Goal: Task Accomplishment & Management: Use online tool/utility

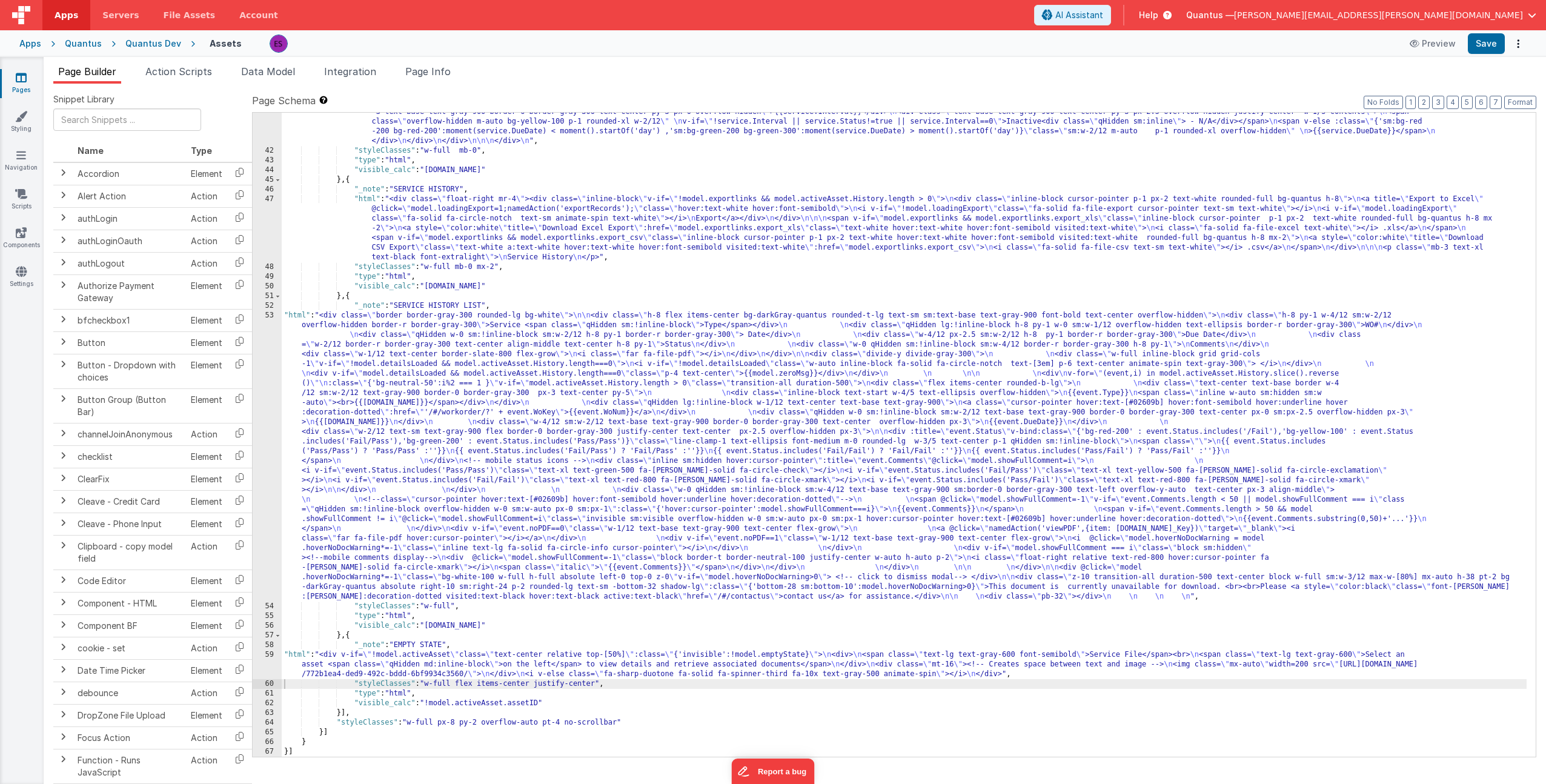
scroll to position [820, 0]
click at [410, 395] on div ""html" : "<div class= \" border border-gray-300 rounded-lg bg-white mb-10 \" > …" at bounding box center [904, 410] width 1245 height 779
click at [586, 467] on div ""html" : "<div class= \" border border-gray-300 rounded-lg bg-white mb-10 \" > …" at bounding box center [904, 410] width 1245 height 779
click at [260, 412] on div "53" at bounding box center [268, 456] width 30 height 291
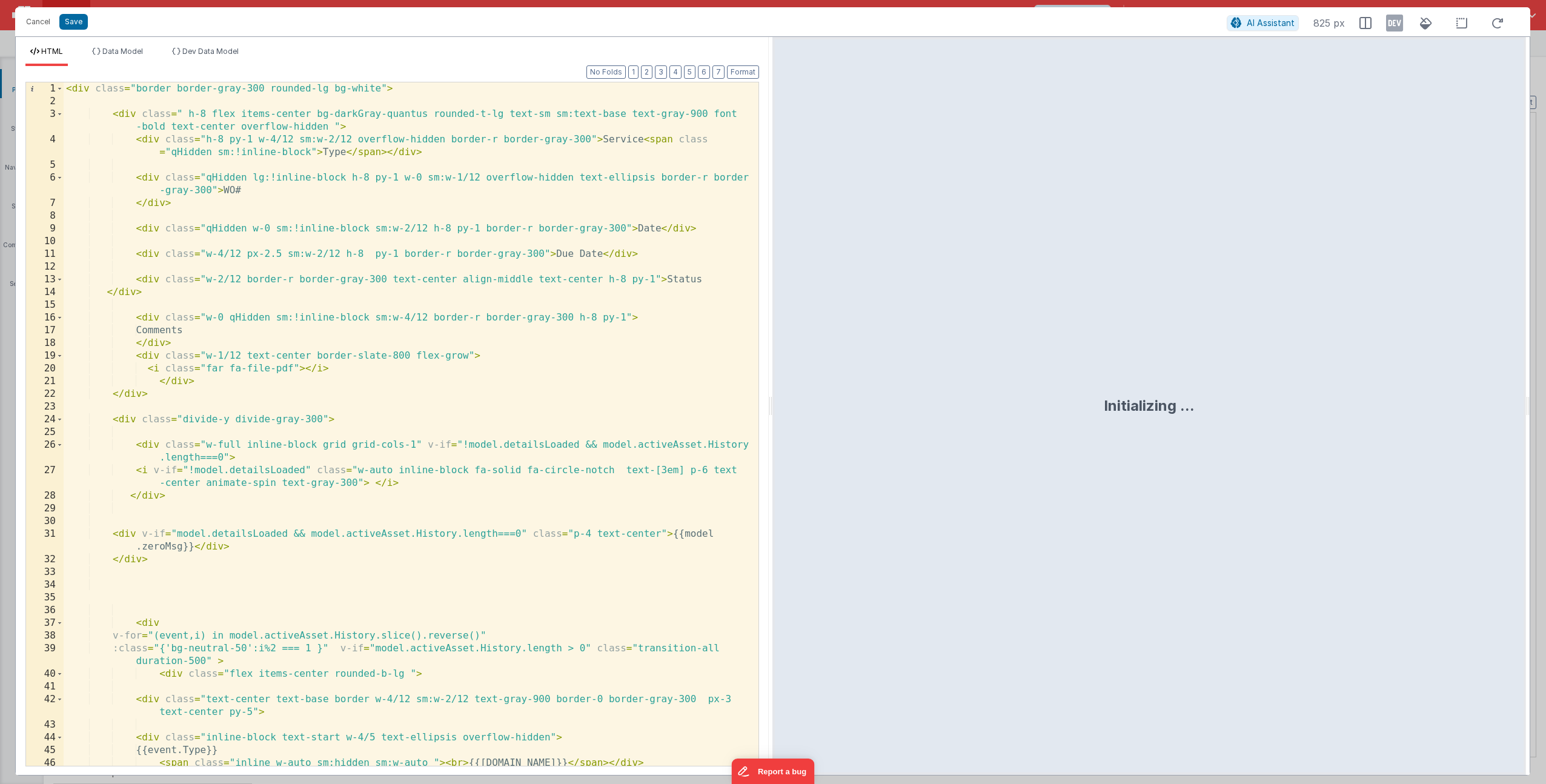
click at [615, 278] on div "< div class = "border border-gray-300 rounded-lg bg-white" > < div class = " h-…" at bounding box center [407, 436] width 686 height 709
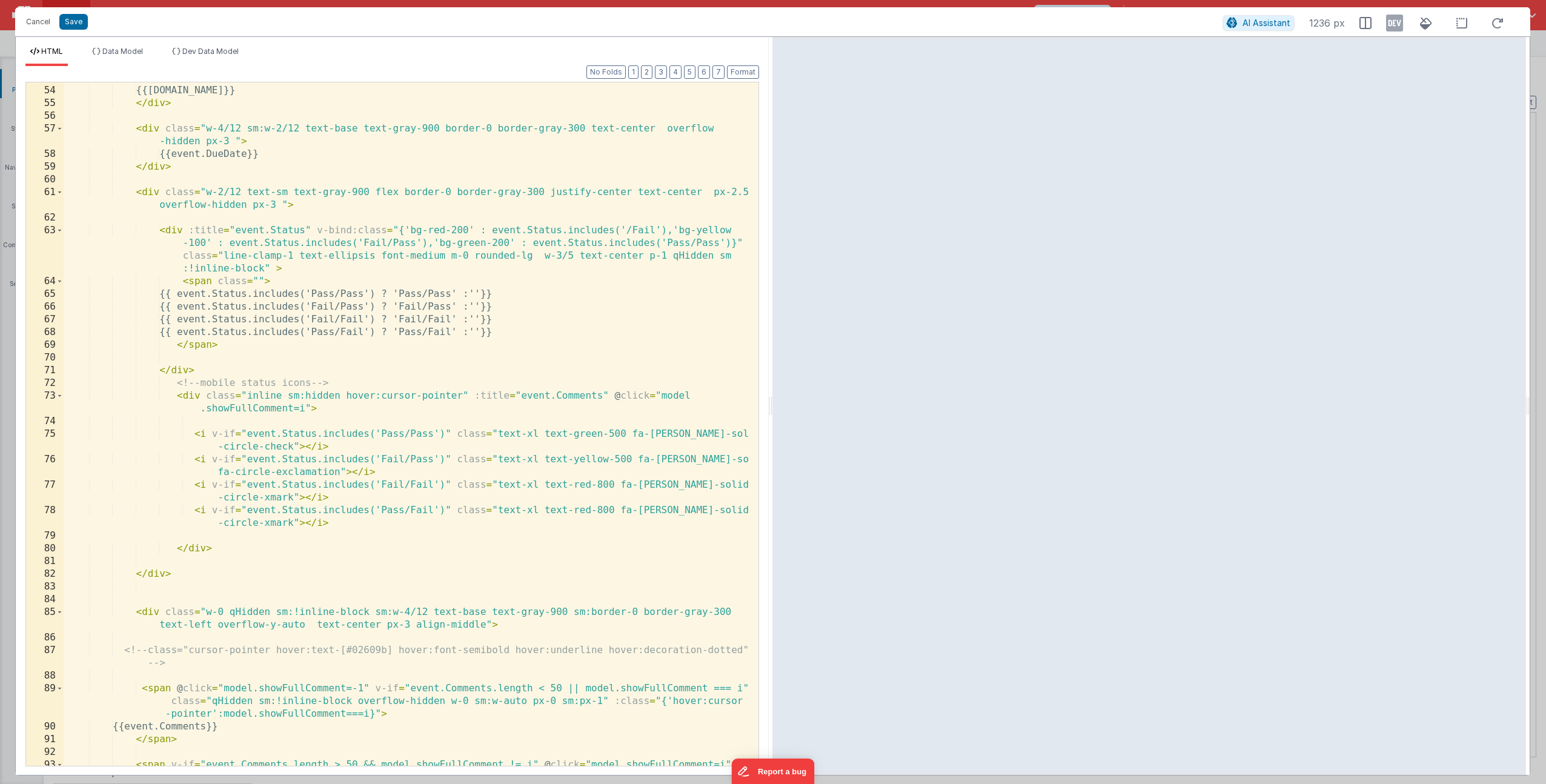
scroll to position [727, 0]
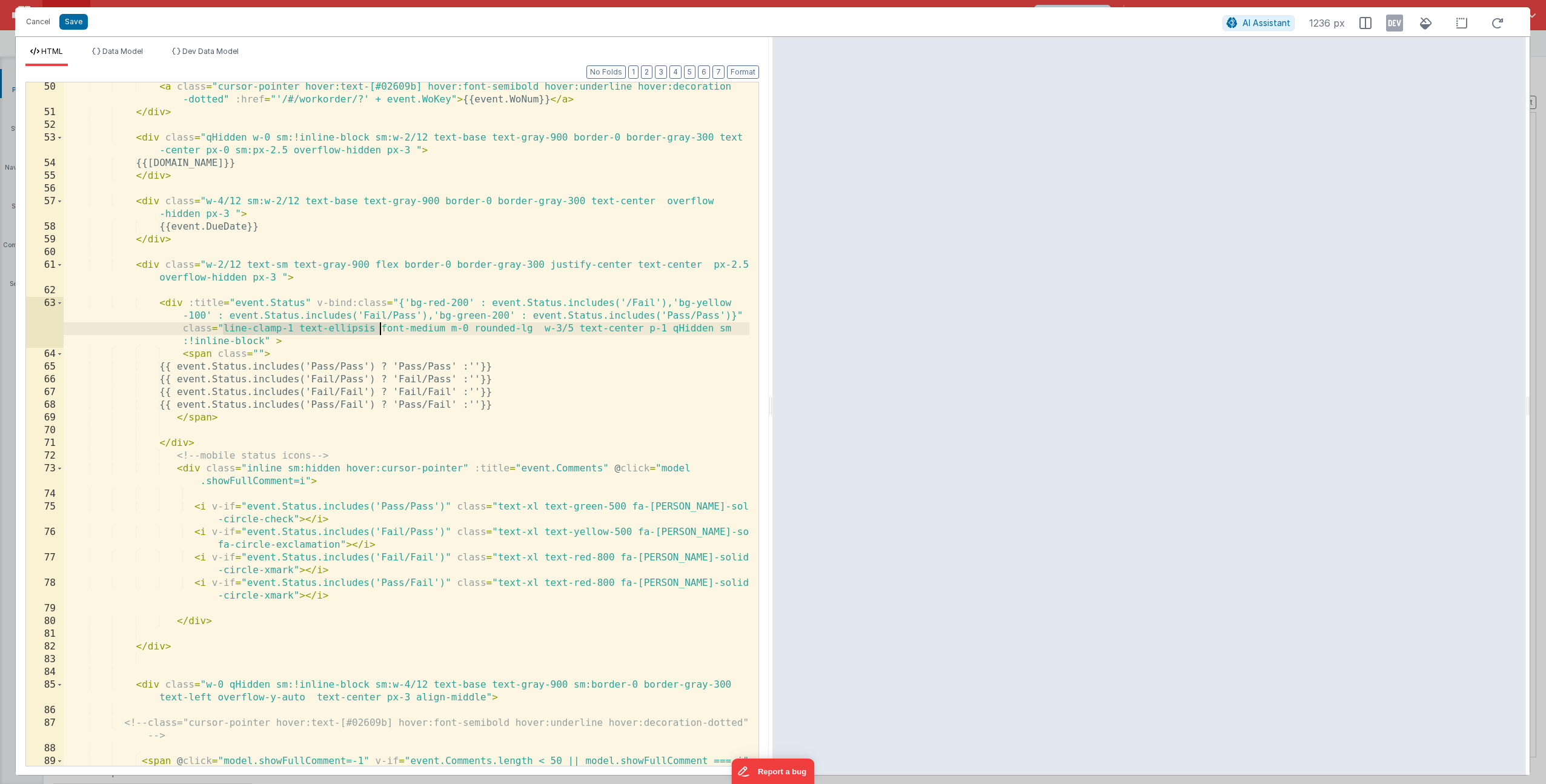
drag, startPoint x: 224, startPoint y: 326, endPoint x: 379, endPoint y: 329, distance: 155.0
click at [379, 329] on div "< a class = "cursor-pointer hover:text-[#02609b] hover:font-semibold hover:unde…" at bounding box center [407, 454] width 686 height 747
drag, startPoint x: 301, startPoint y: 201, endPoint x: 306, endPoint y: 226, distance: 25.5
click at [301, 201] on div "< a class = "cursor-pointer hover:text-[#02609b] hover:font-semibold hover:unde…" at bounding box center [407, 454] width 686 height 747
paste textarea
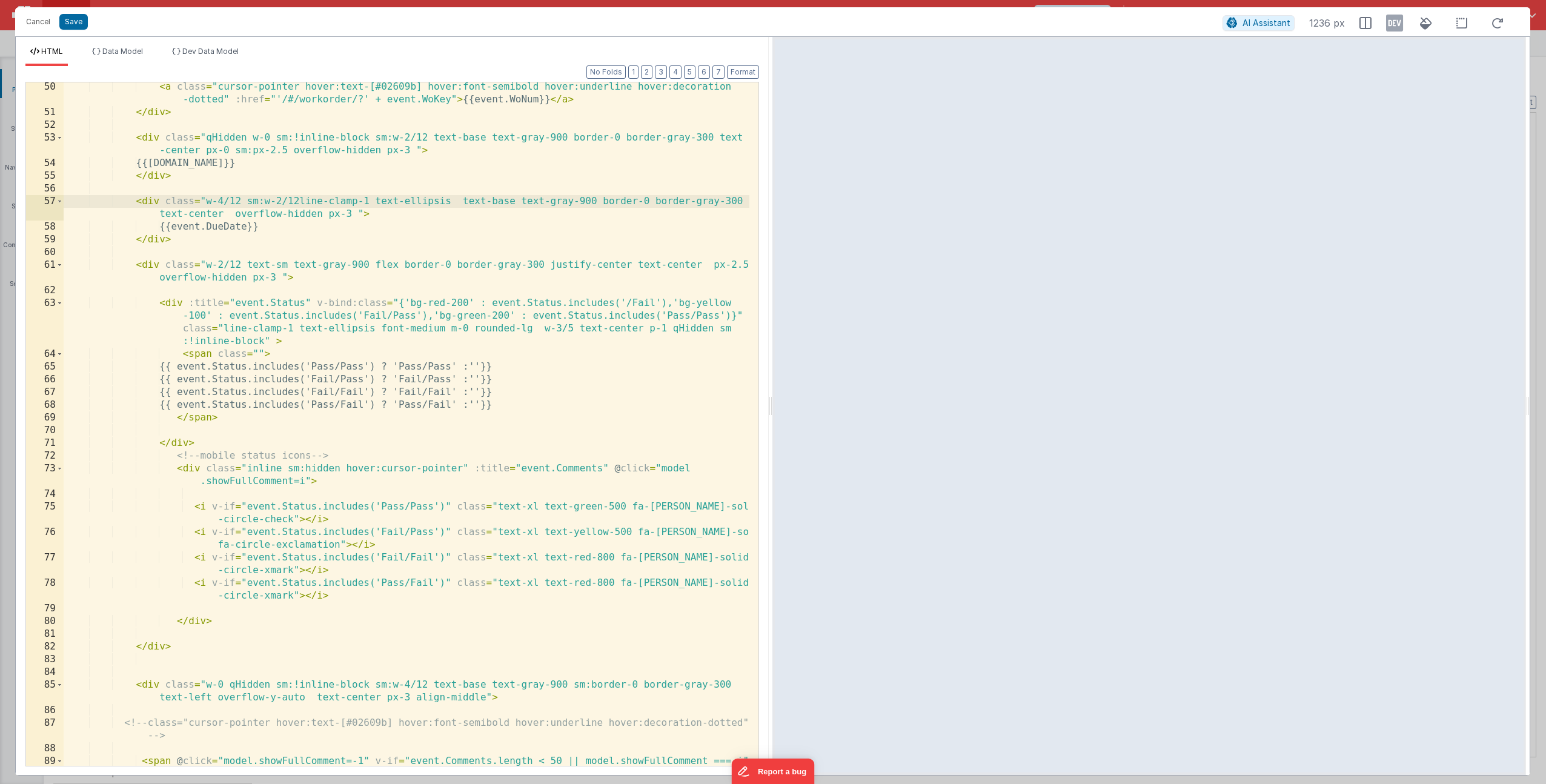
click at [299, 200] on div "< a class = "cursor-pointer hover:text-[#02609b] hover:font-semibold hover:unde…" at bounding box center [407, 454] width 686 height 747
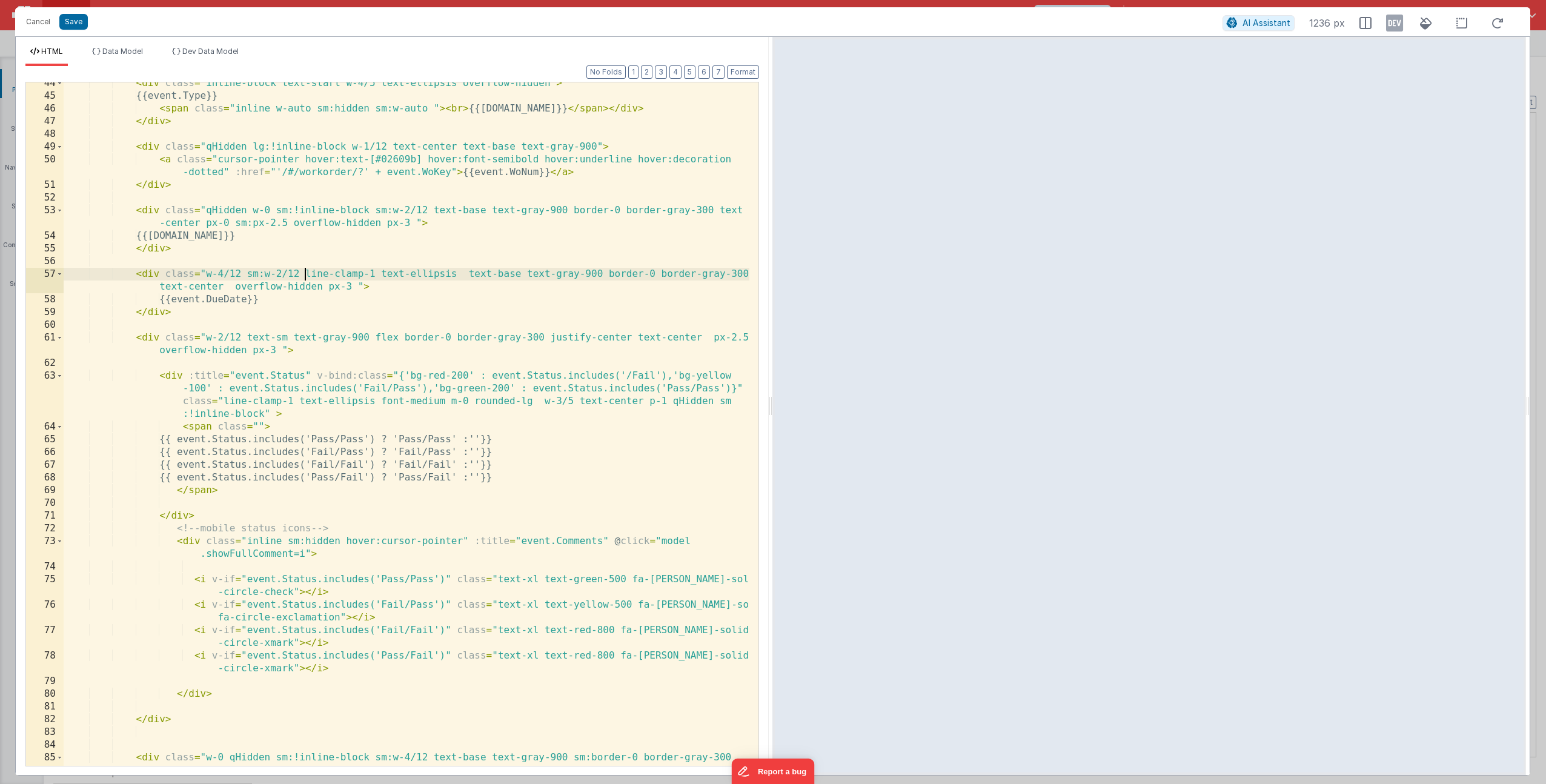
click at [271, 209] on div "< div class = "inline-block text-start w-4/5 text-ellipsis overflow-hidden" > {…" at bounding box center [407, 437] width 686 height 721
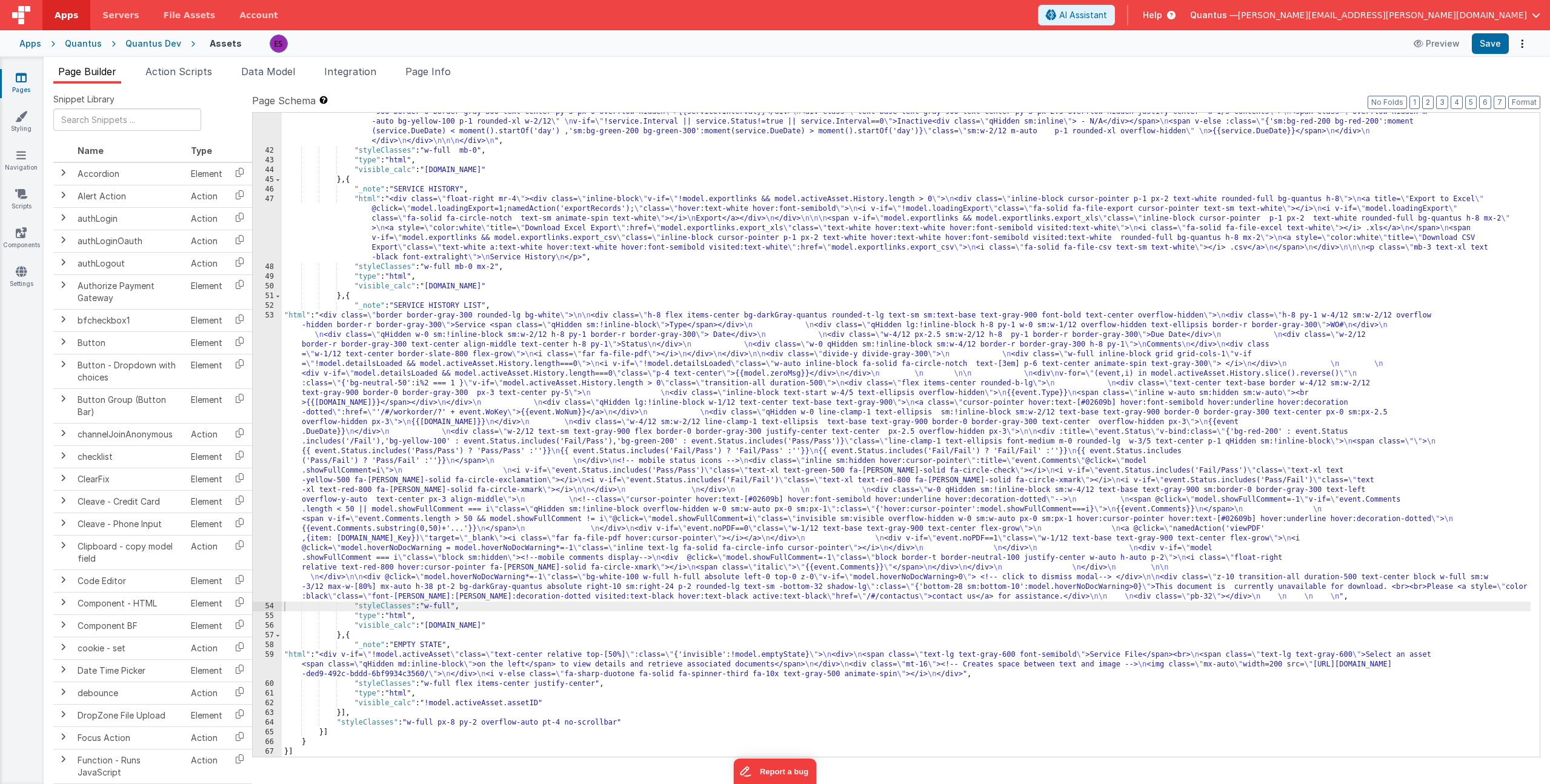
click at [363, 451] on div ""html" : "<div class= \" border border-gray-300 rounded-lg bg-white mb-10 \" > …" at bounding box center [906, 410] width 1249 height 779
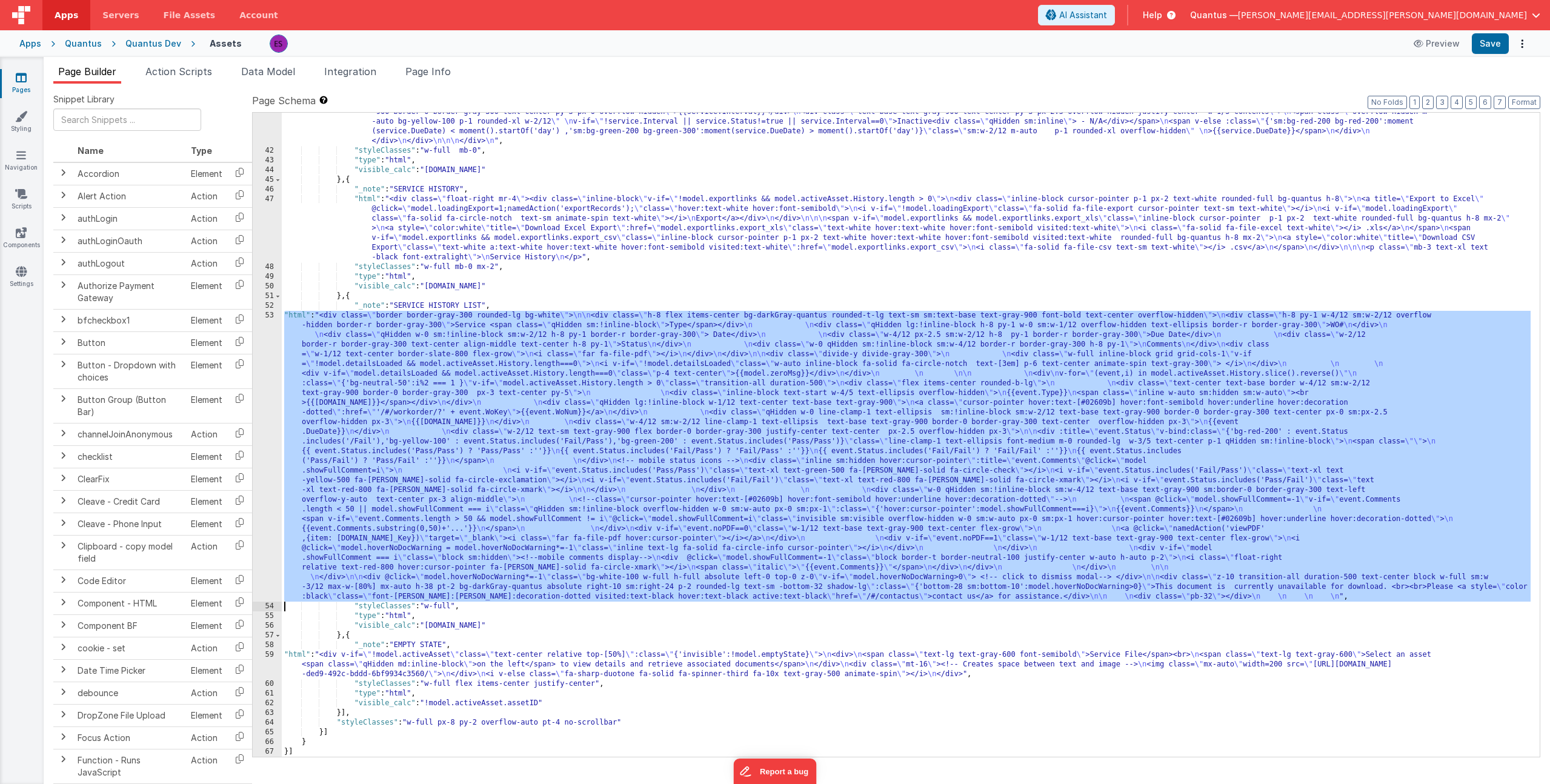
click at [266, 441] on div "53" at bounding box center [268, 456] width 30 height 291
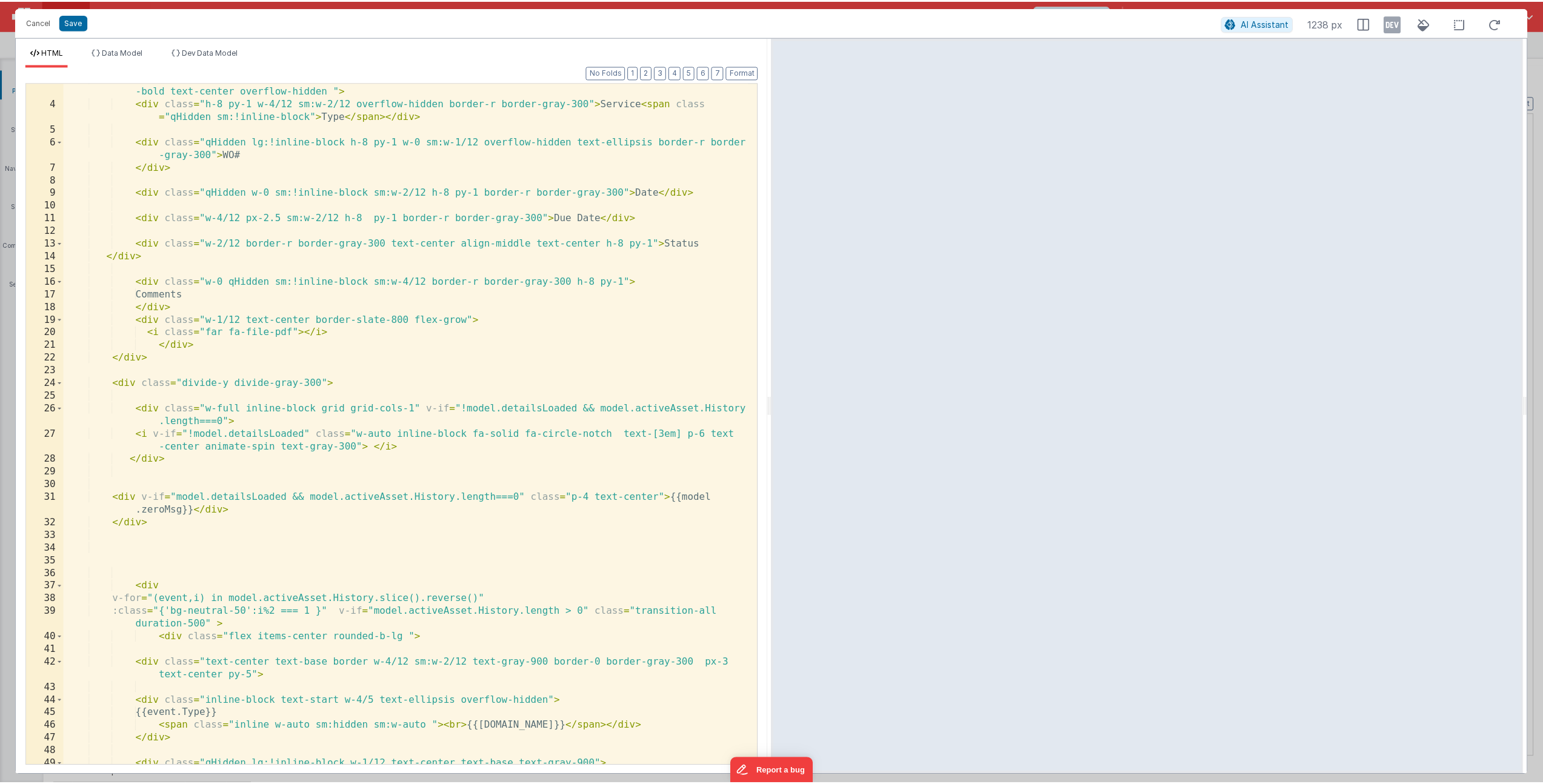
scroll to position [436, 0]
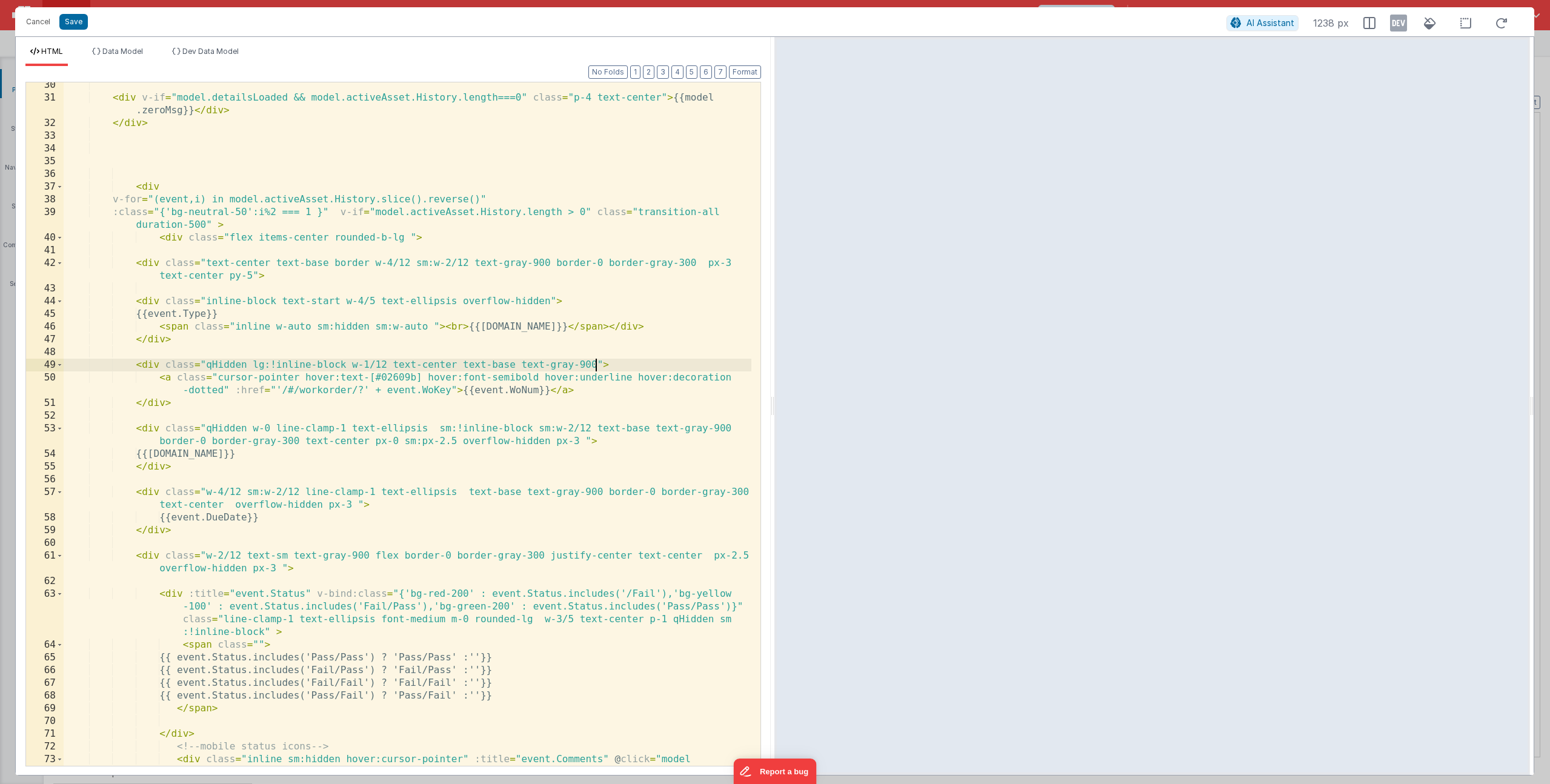
click at [596, 364] on div "< div v-if = "model.detailsLoaded && model.activeAsset.History.length===0" clas…" at bounding box center [408, 439] width 688 height 721
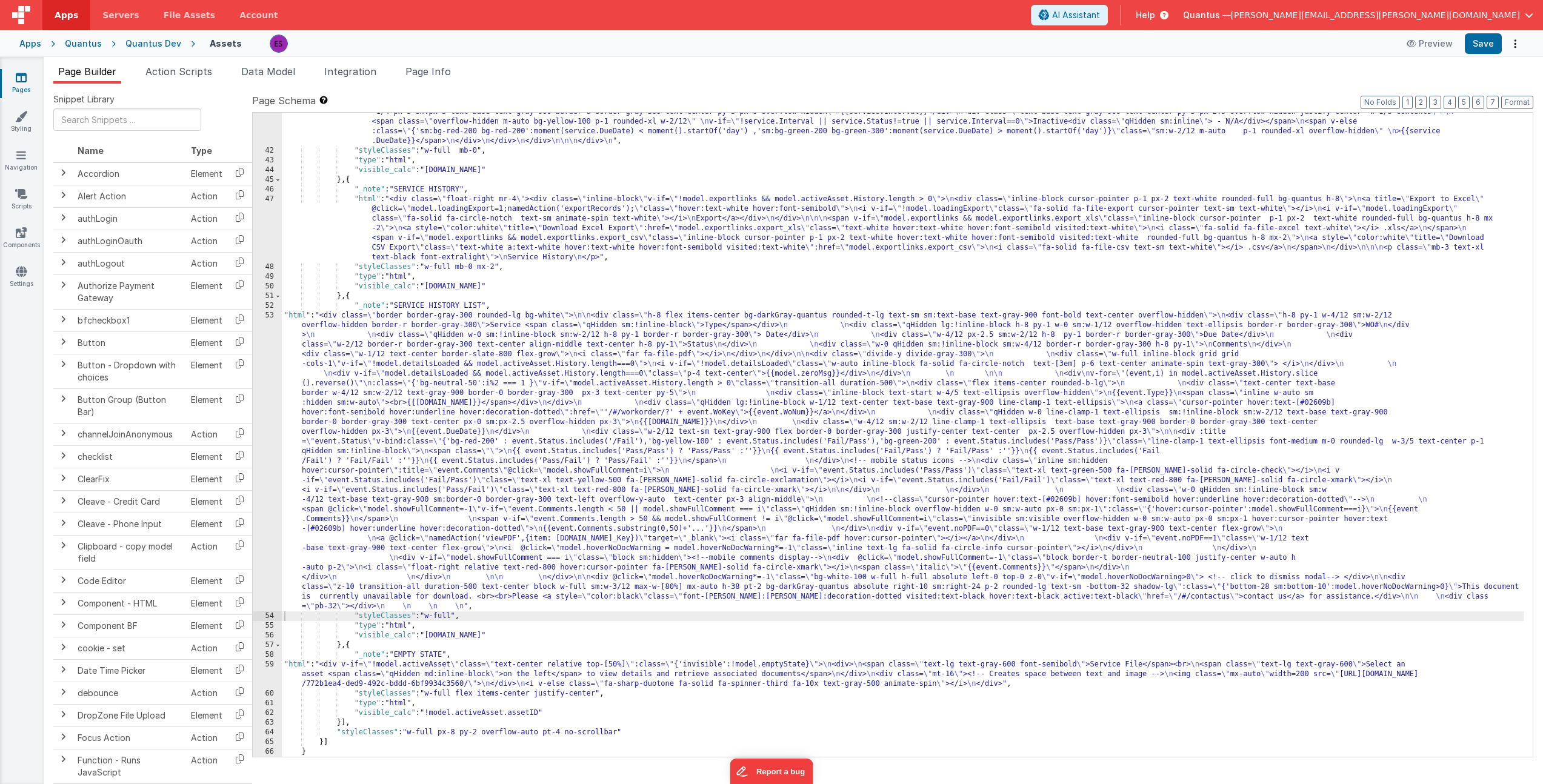
click at [156, 42] on div "Quantus Dev" at bounding box center [153, 43] width 55 height 12
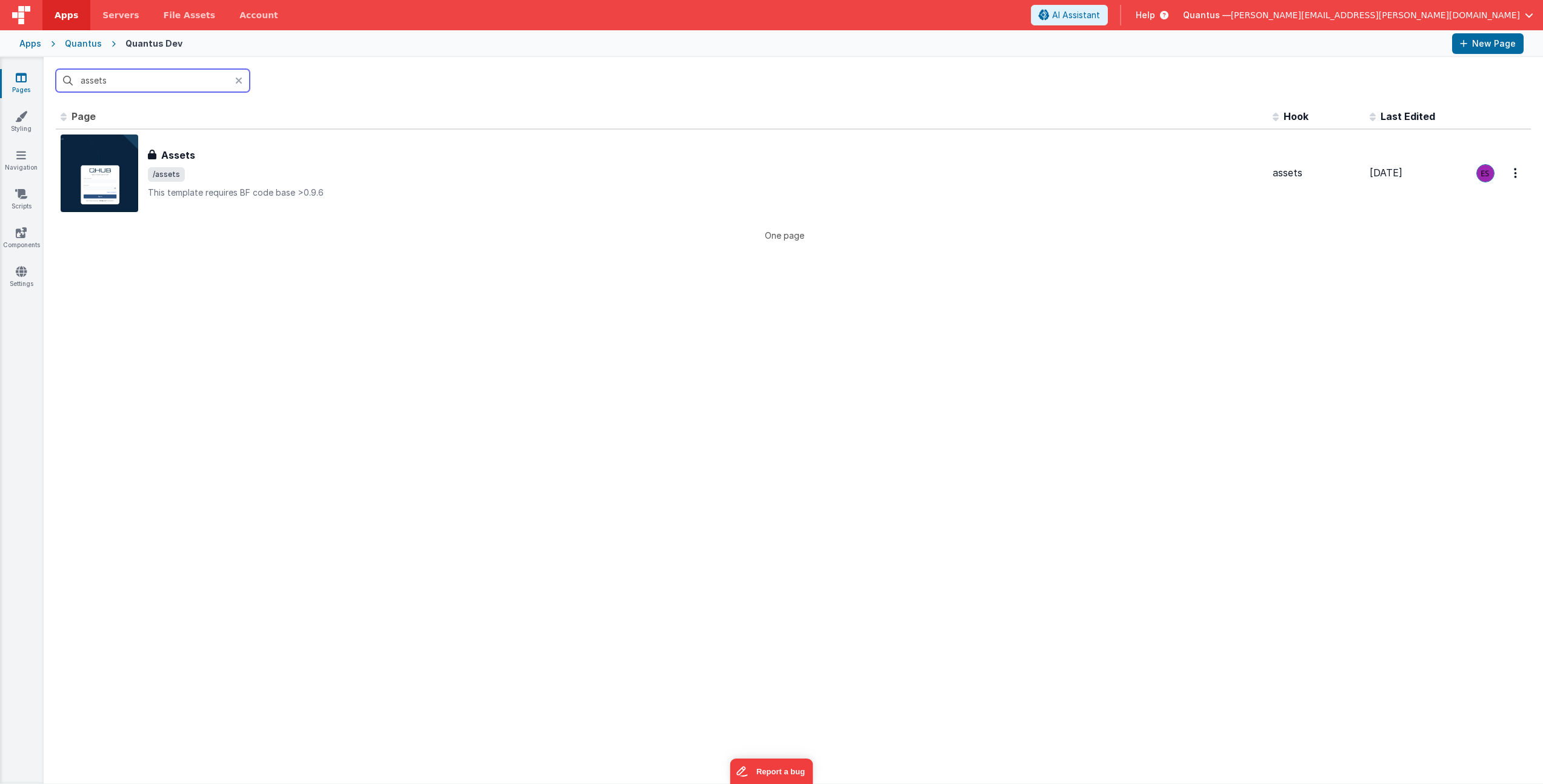
click at [203, 75] on input "assets" at bounding box center [152, 80] width 194 height 23
click at [203, 74] on input "assets" at bounding box center [152, 80] width 194 height 23
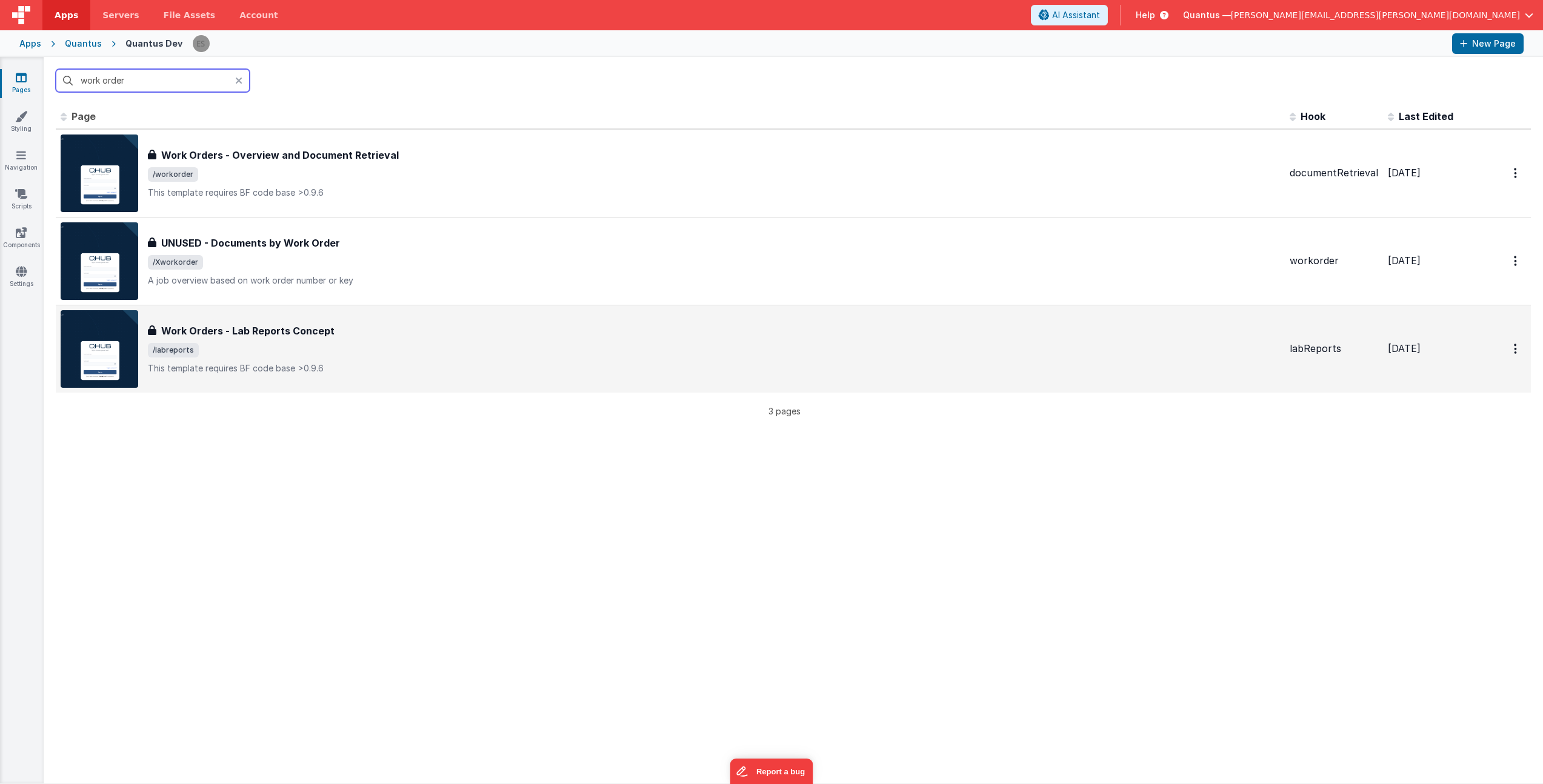
type input "work order"
click at [372, 332] on div "Work Orders - Lab Reports Concept" at bounding box center [713, 331] width 1132 height 15
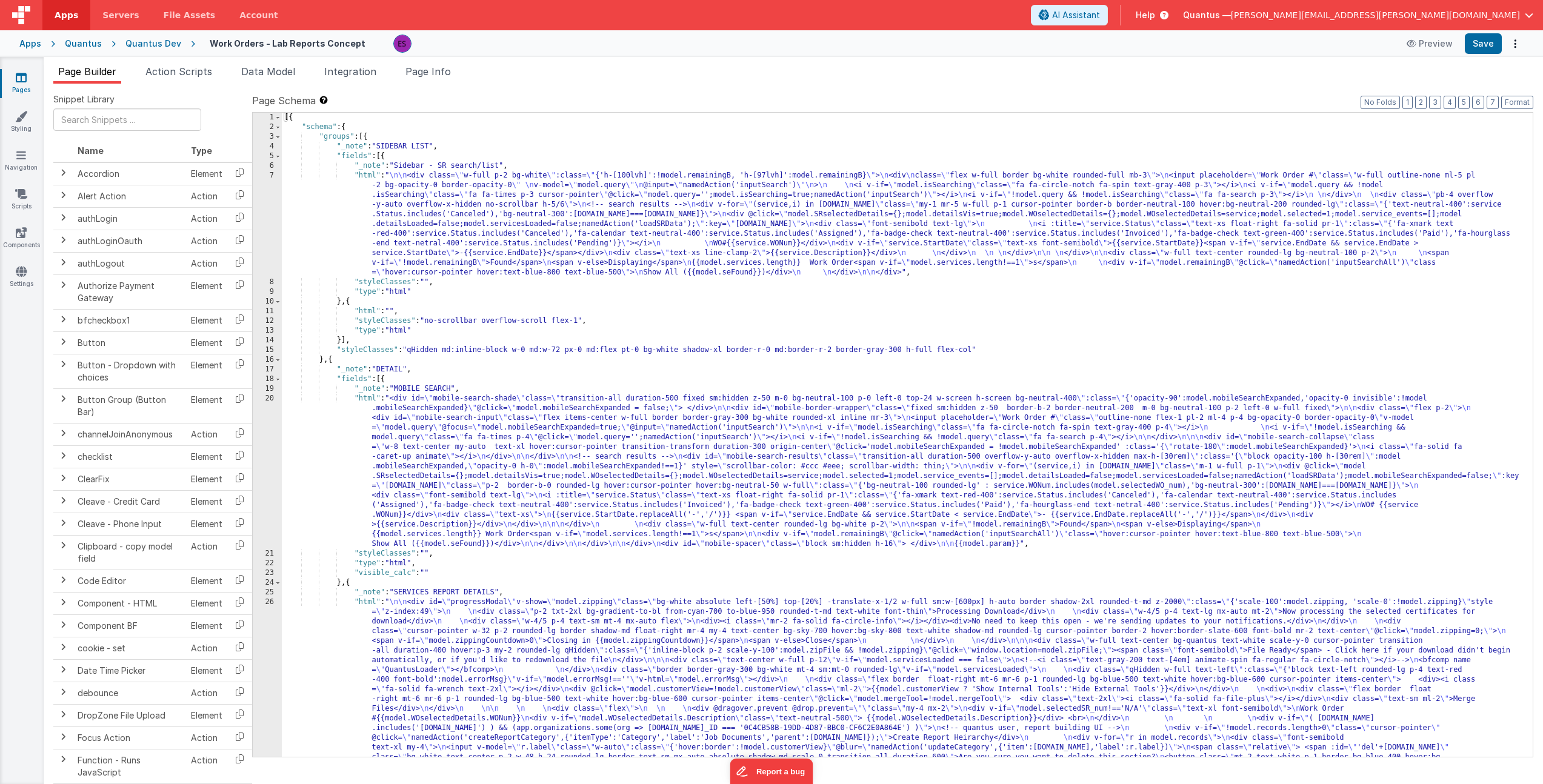
click at [141, 40] on div "Quantus Dev" at bounding box center [153, 43] width 55 height 12
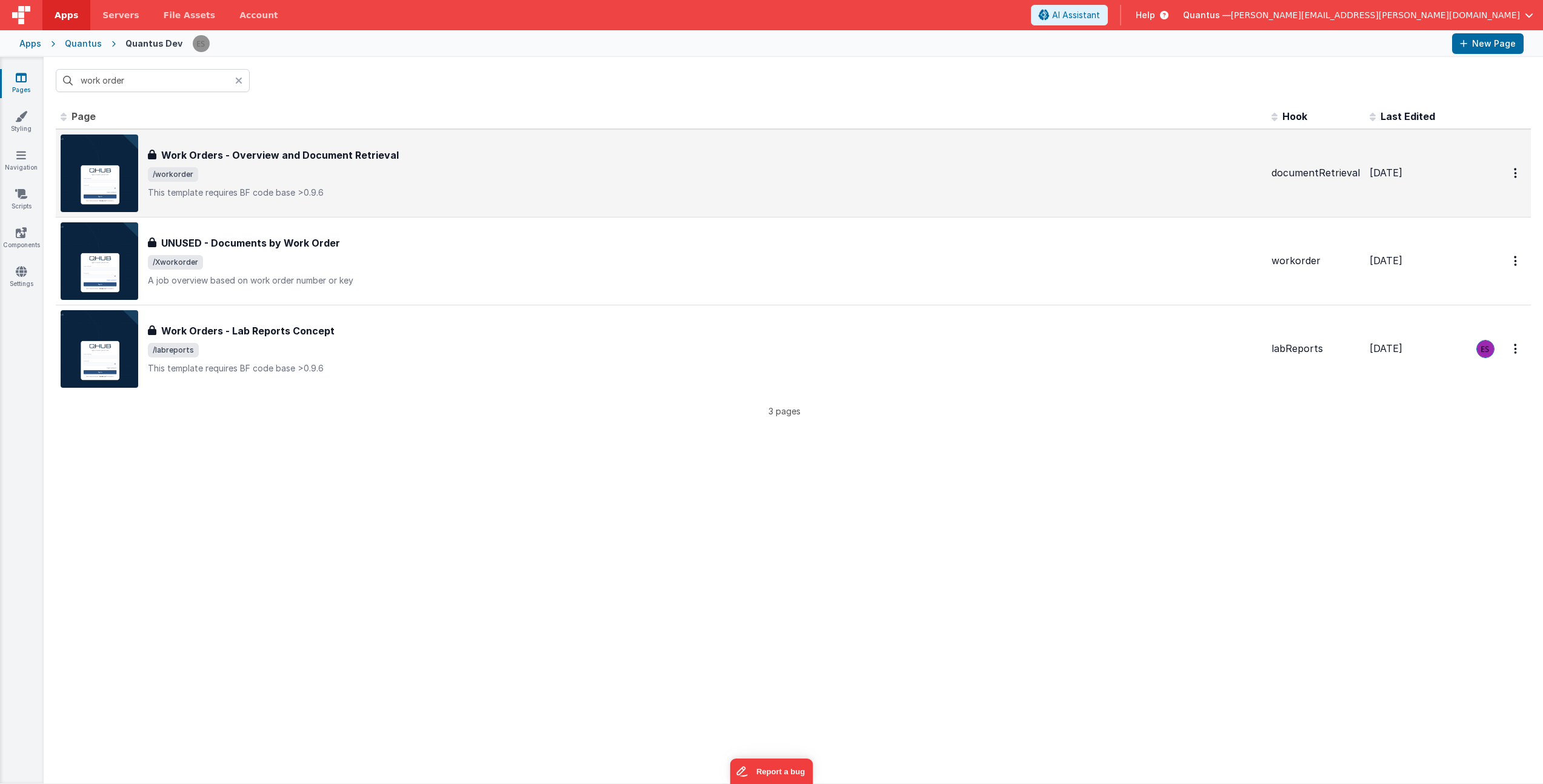
click at [490, 147] on div "Work Orders - Overview and Document Retrieval Work Orders - Overview and Docume…" at bounding box center [662, 173] width 1202 height 77
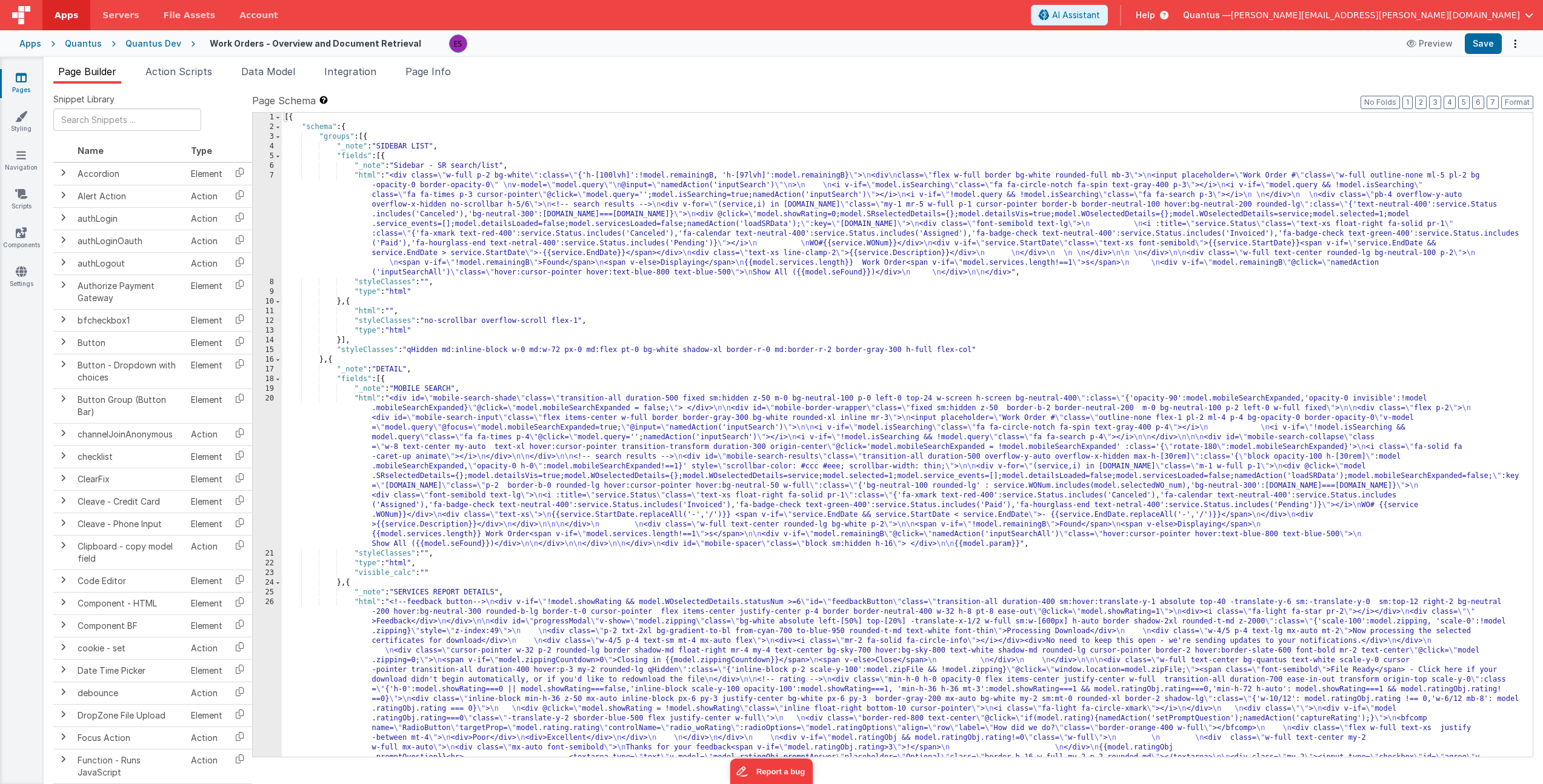
click at [265, 206] on div "7" at bounding box center [268, 224] width 30 height 107
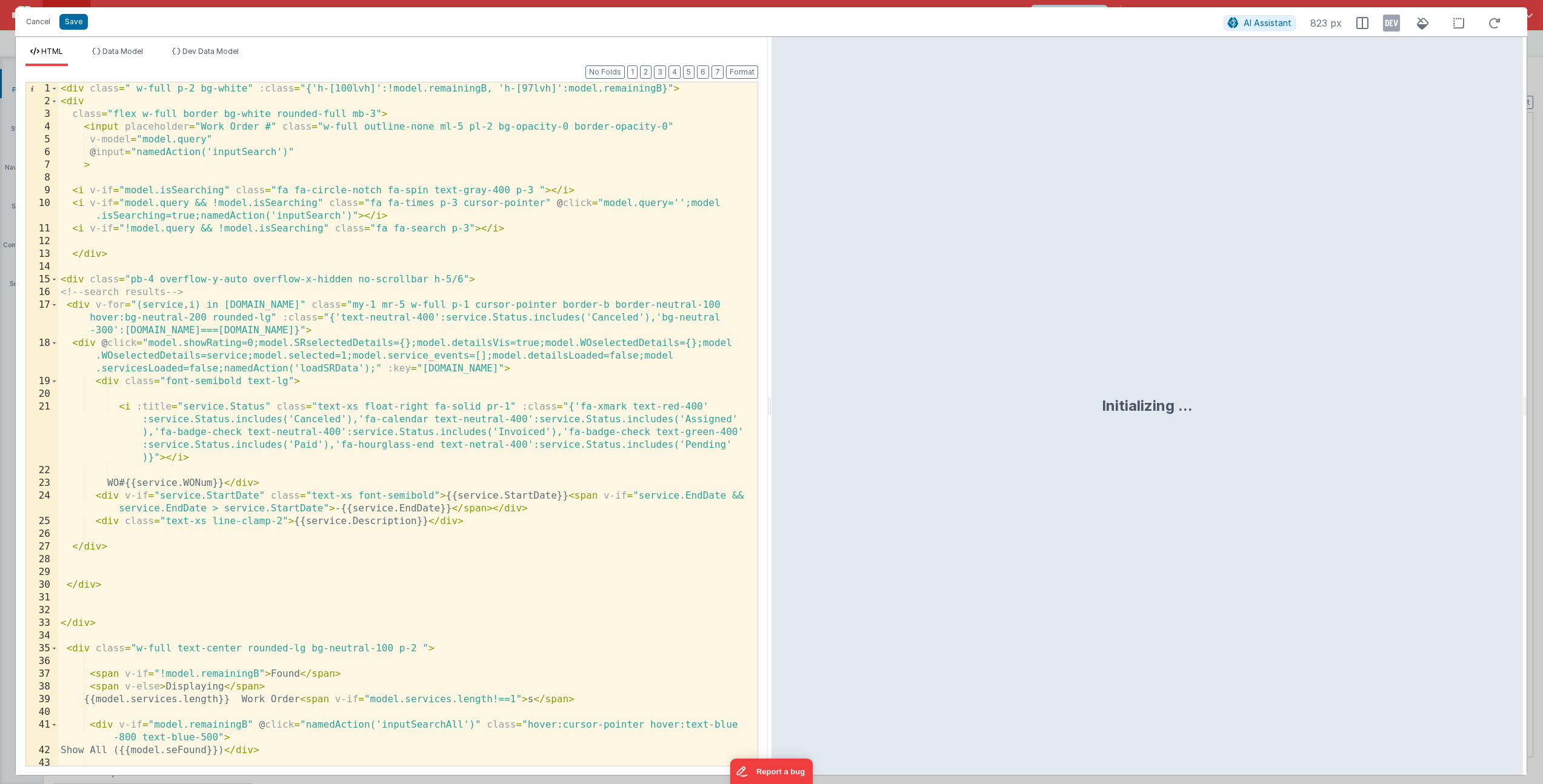
click at [658, 135] on div "< div class = " w-full p-2 bg-white" :class = "{'h-[100lvh]':!model.remainingB,…" at bounding box center [403, 436] width 690 height 709
type input "qHidden"
drag, startPoint x: 22, startPoint y: 13, endPoint x: 45, endPoint y: 32, distance: 29.8
click at [22, 13] on button "Cancel" at bounding box center [38, 21] width 36 height 17
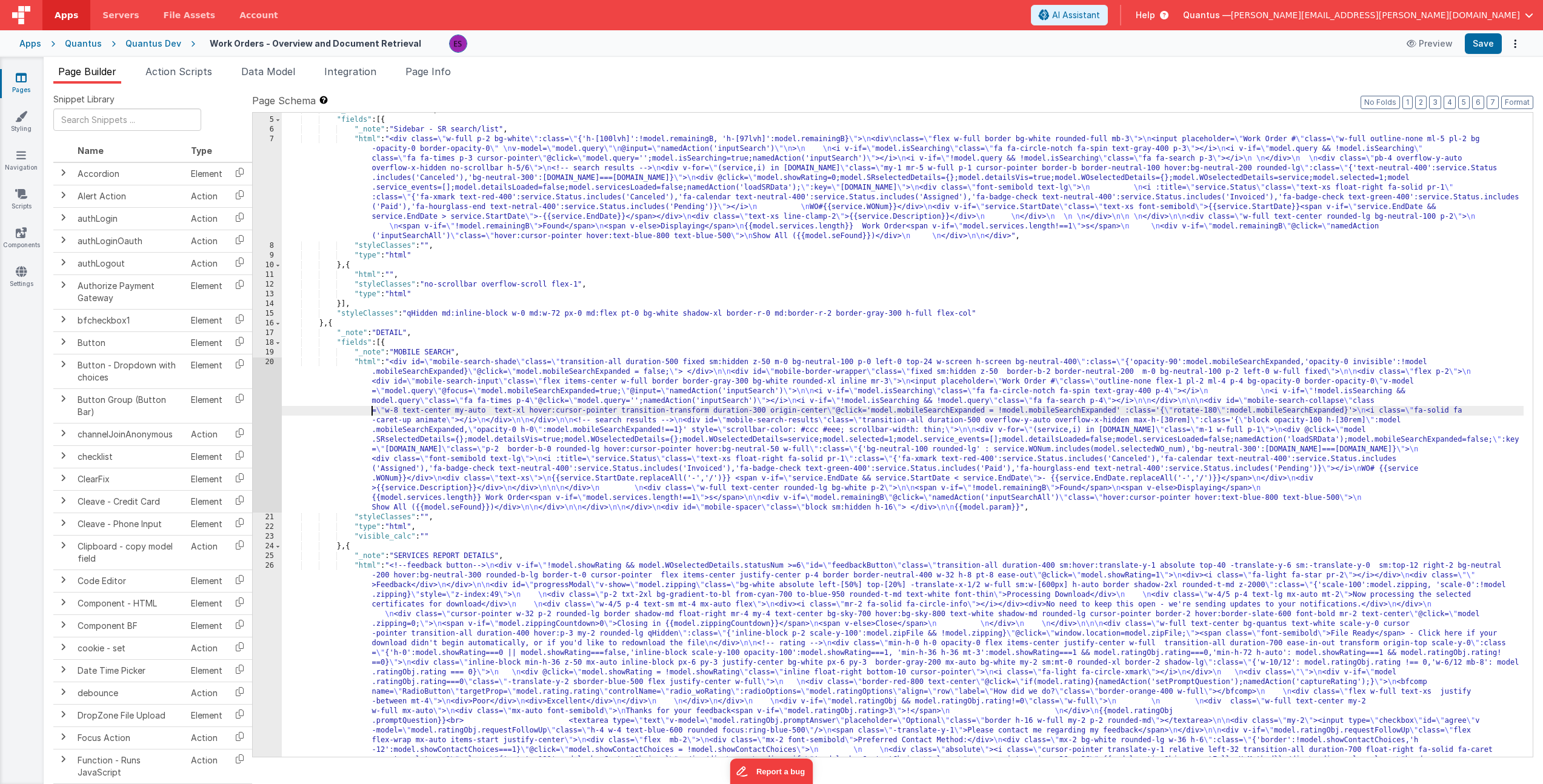
scroll to position [73, 0]
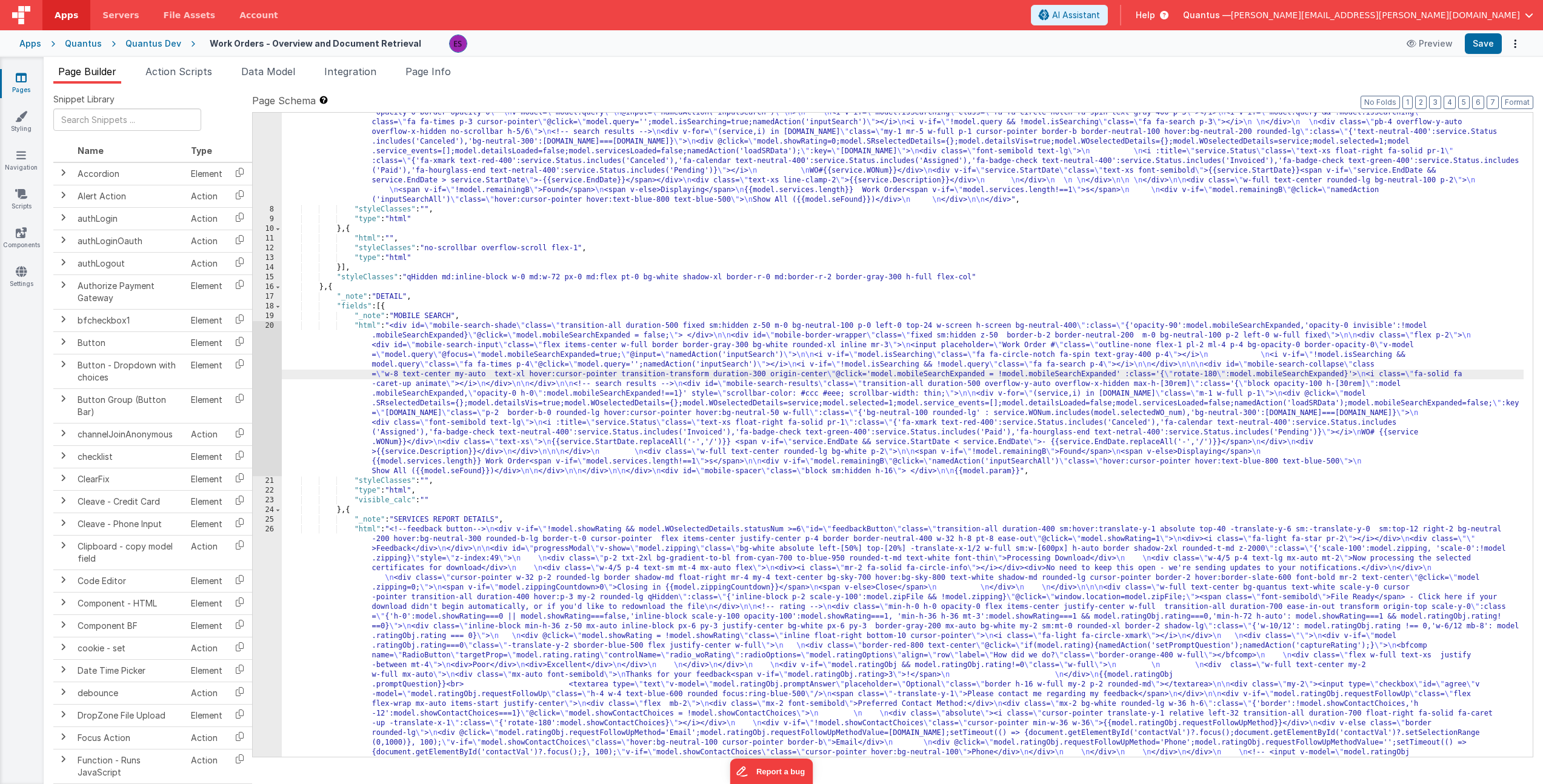
click at [267, 404] on div "20" at bounding box center [268, 398] width 30 height 155
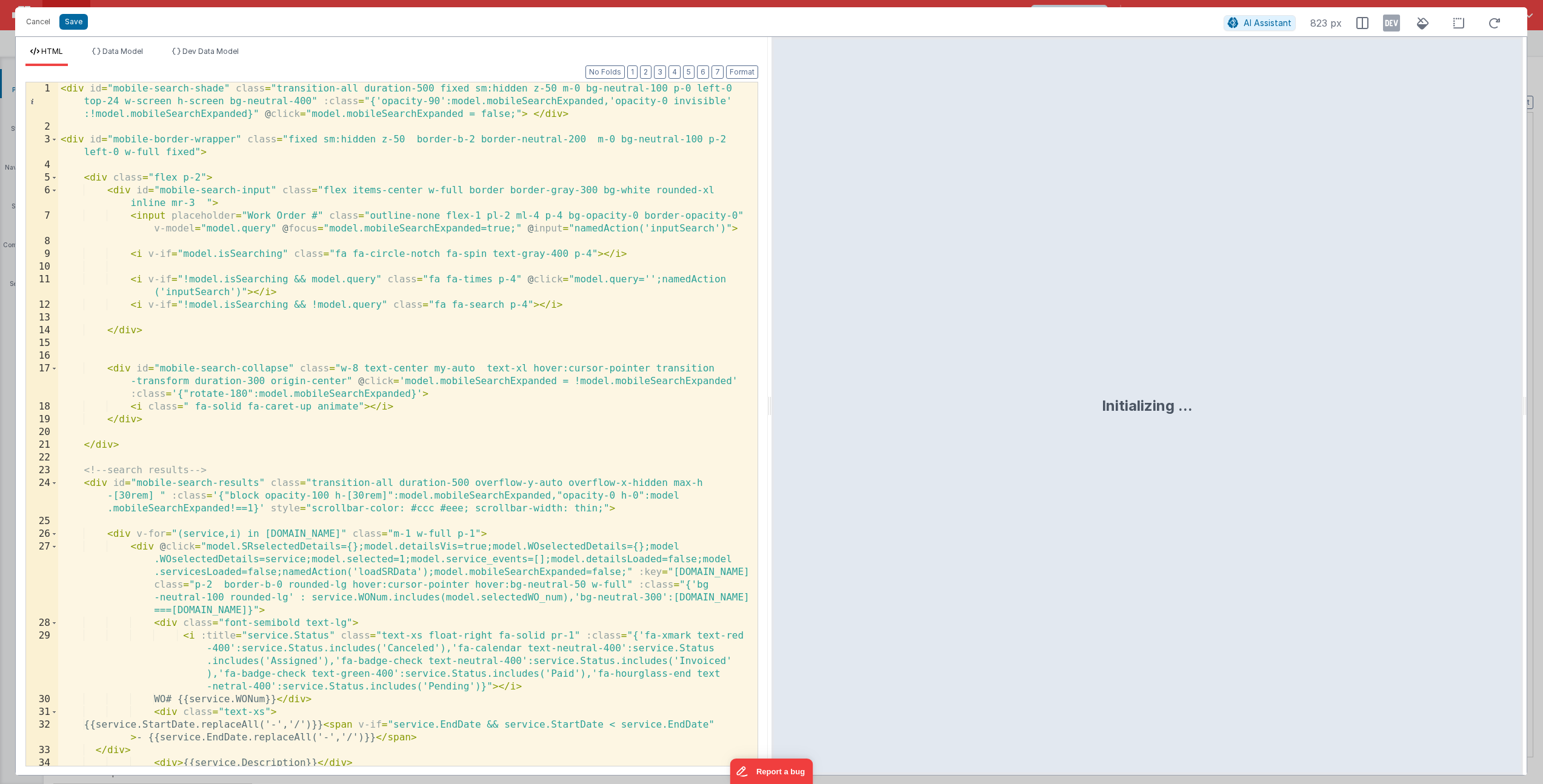
click at [213, 99] on div "< div id = "mobile-search-shade" class = "transition-all duration-500 fixed sm:…" at bounding box center [403, 449] width 690 height 734
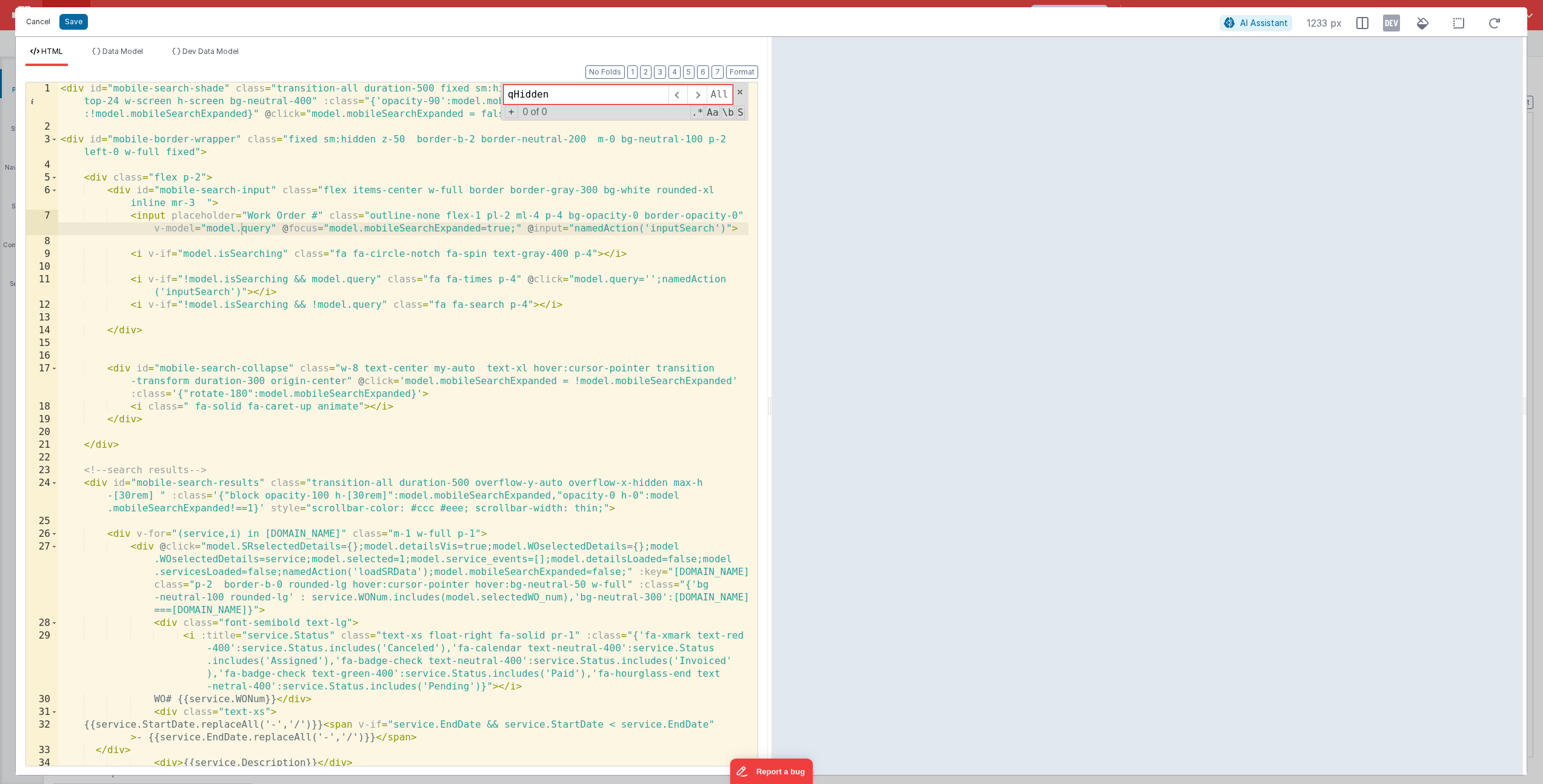
type input "qHidden"
drag, startPoint x: 42, startPoint y: 19, endPoint x: 53, endPoint y: 26, distance: 13.0
click at [42, 19] on button "Cancel" at bounding box center [38, 21] width 36 height 17
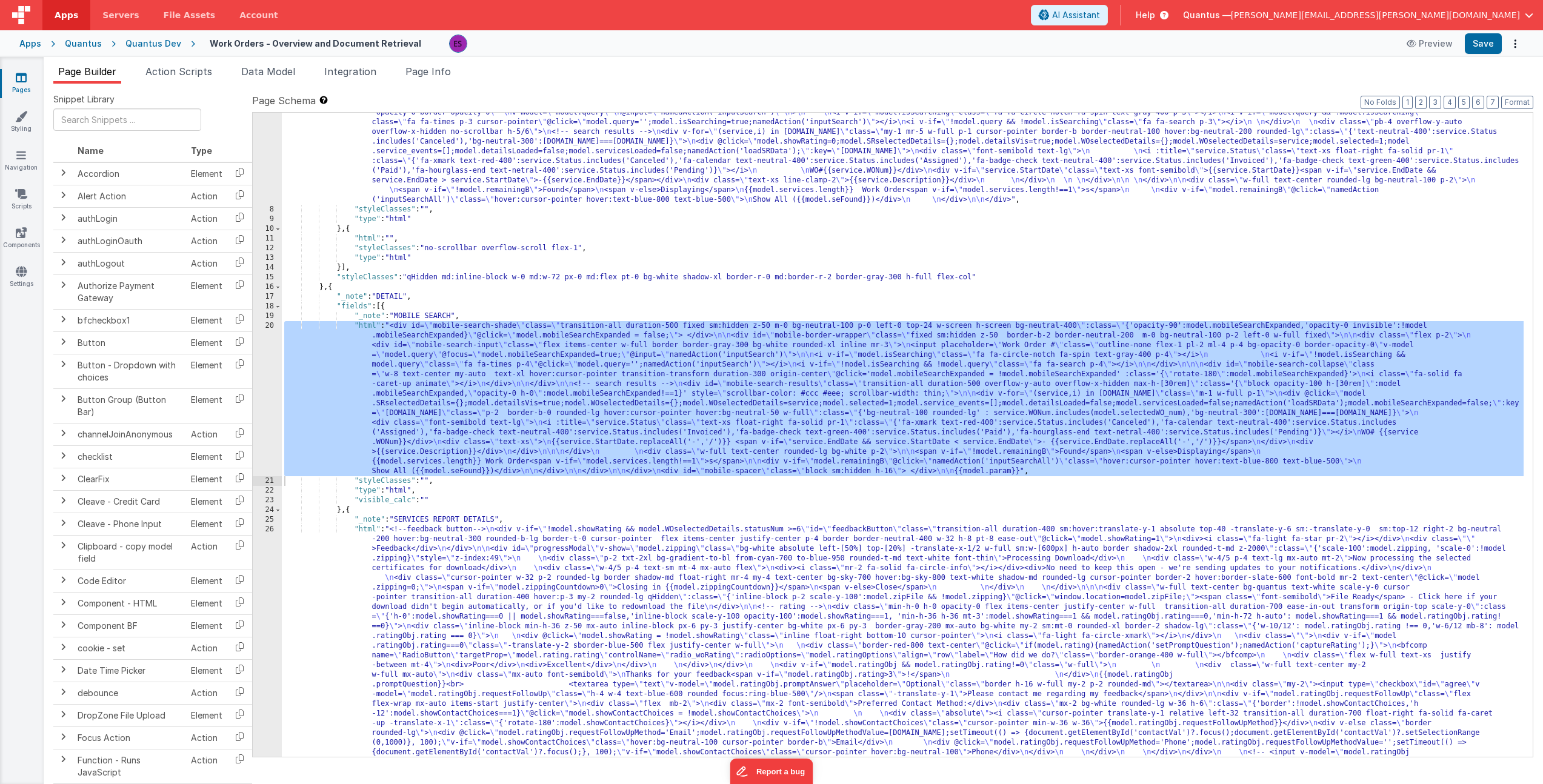
drag, startPoint x: 351, startPoint y: 600, endPoint x: 316, endPoint y: 600, distance: 35.0
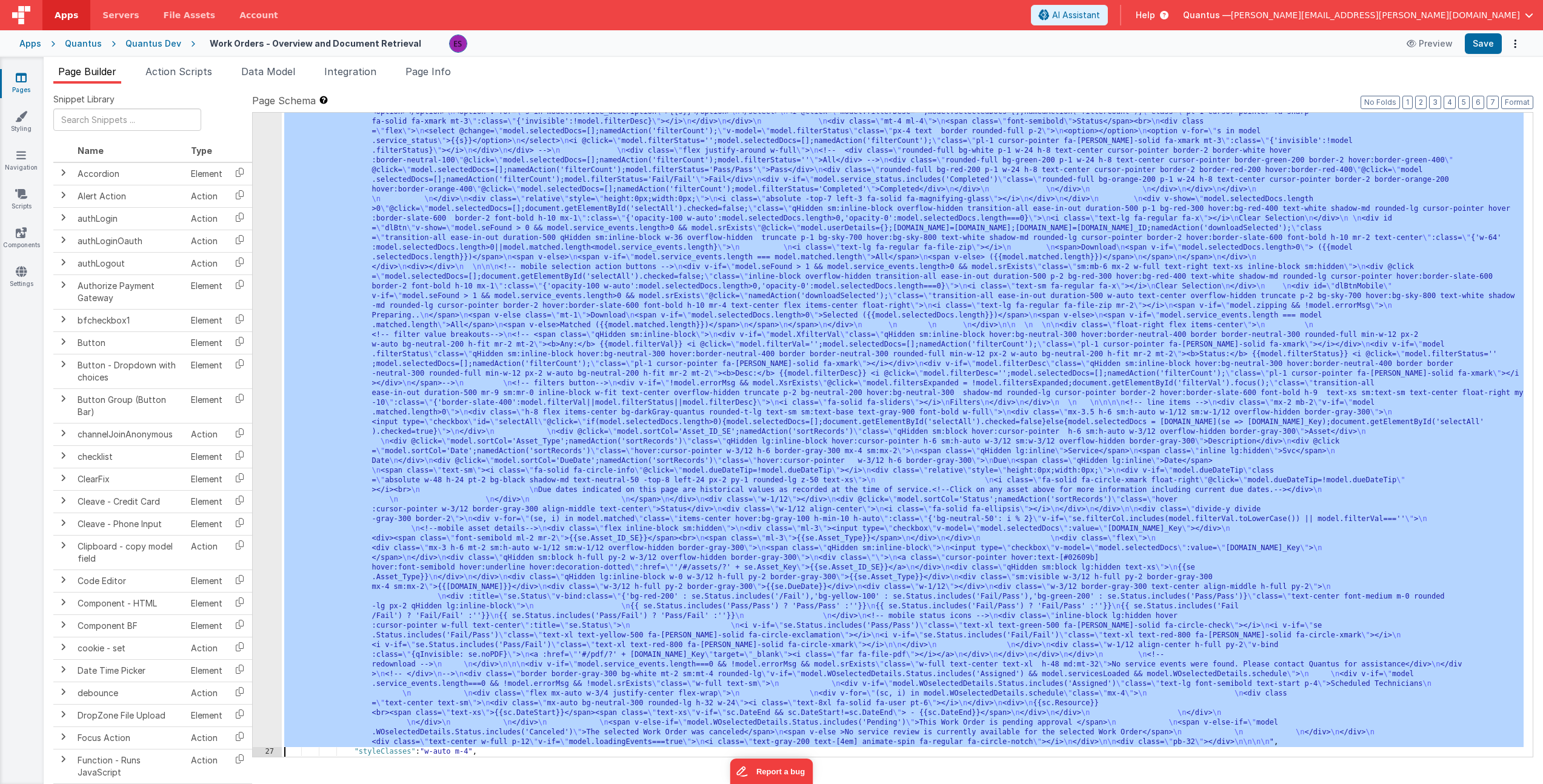
scroll to position [1179, 0]
click at [308, 261] on div ""html" : "<!--feedback button--> \n <div v-if= \" !model.showRating && model.WO…" at bounding box center [903, 410] width 1242 height 1982
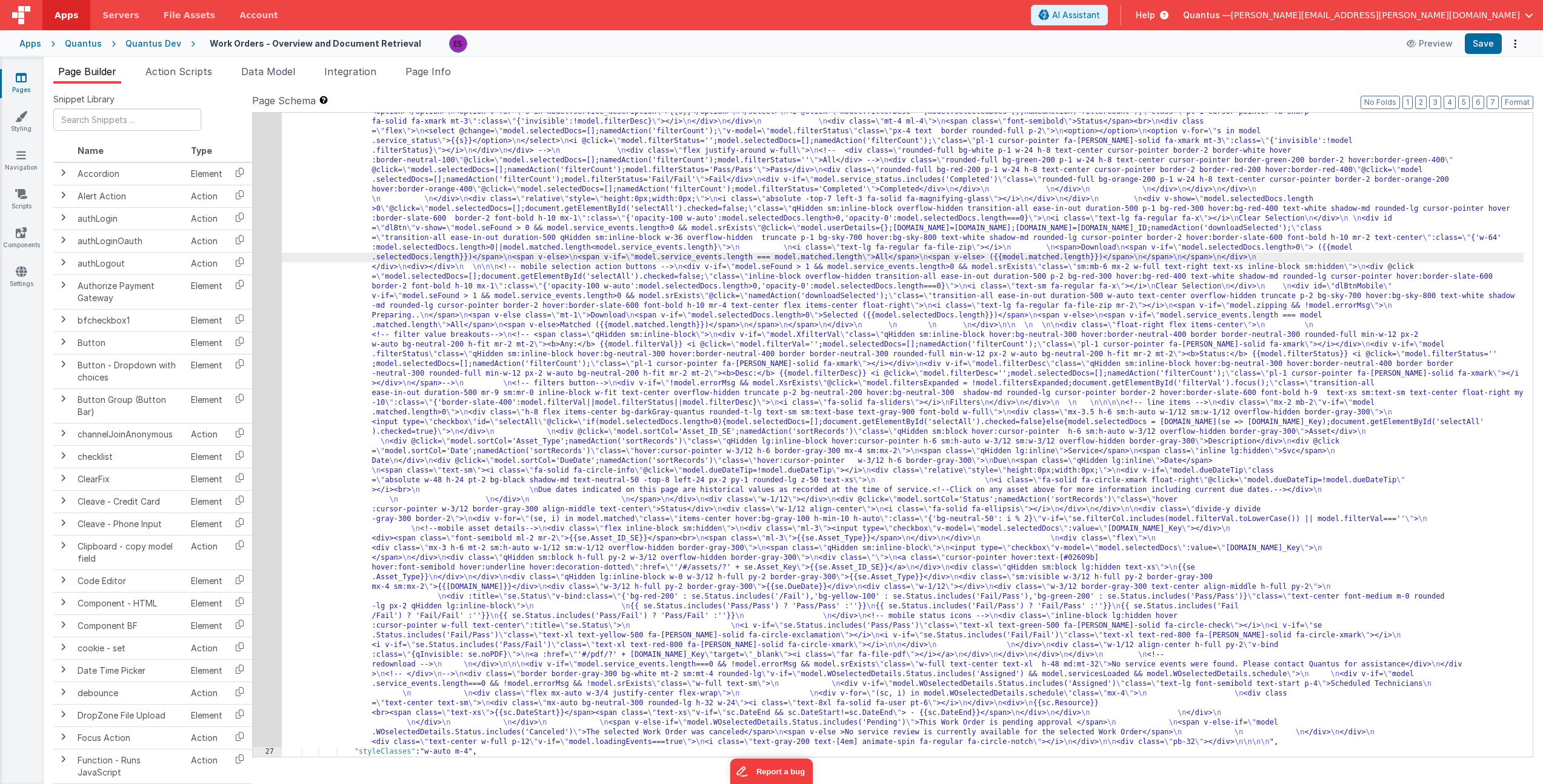
click at [267, 256] on div "26" at bounding box center [268, 83] width 30 height 1328
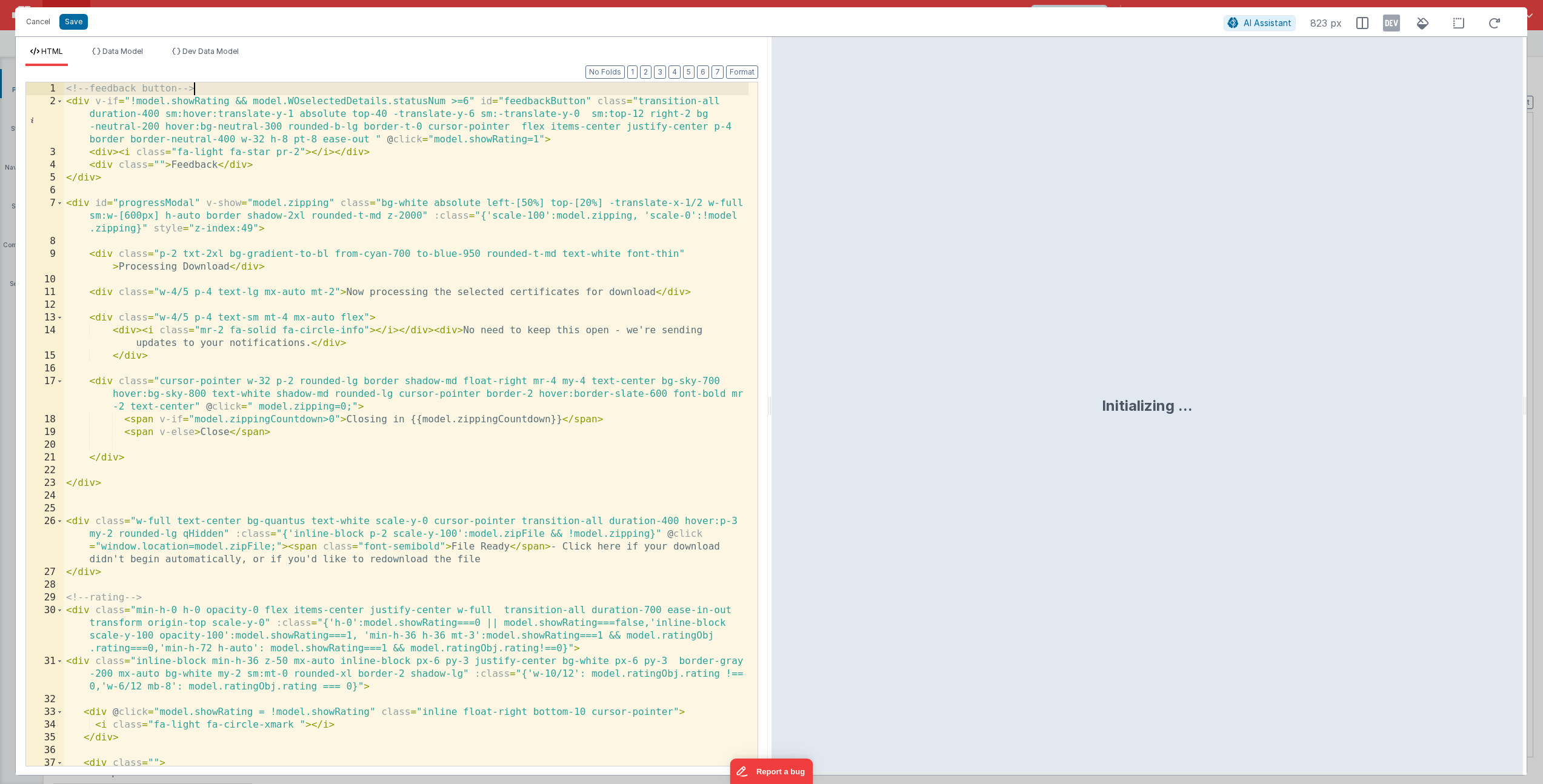
click at [305, 88] on div "<!-- feedback button --> < div v-if = "!model.showRating && model.WOselectedDet…" at bounding box center [406, 436] width 685 height 709
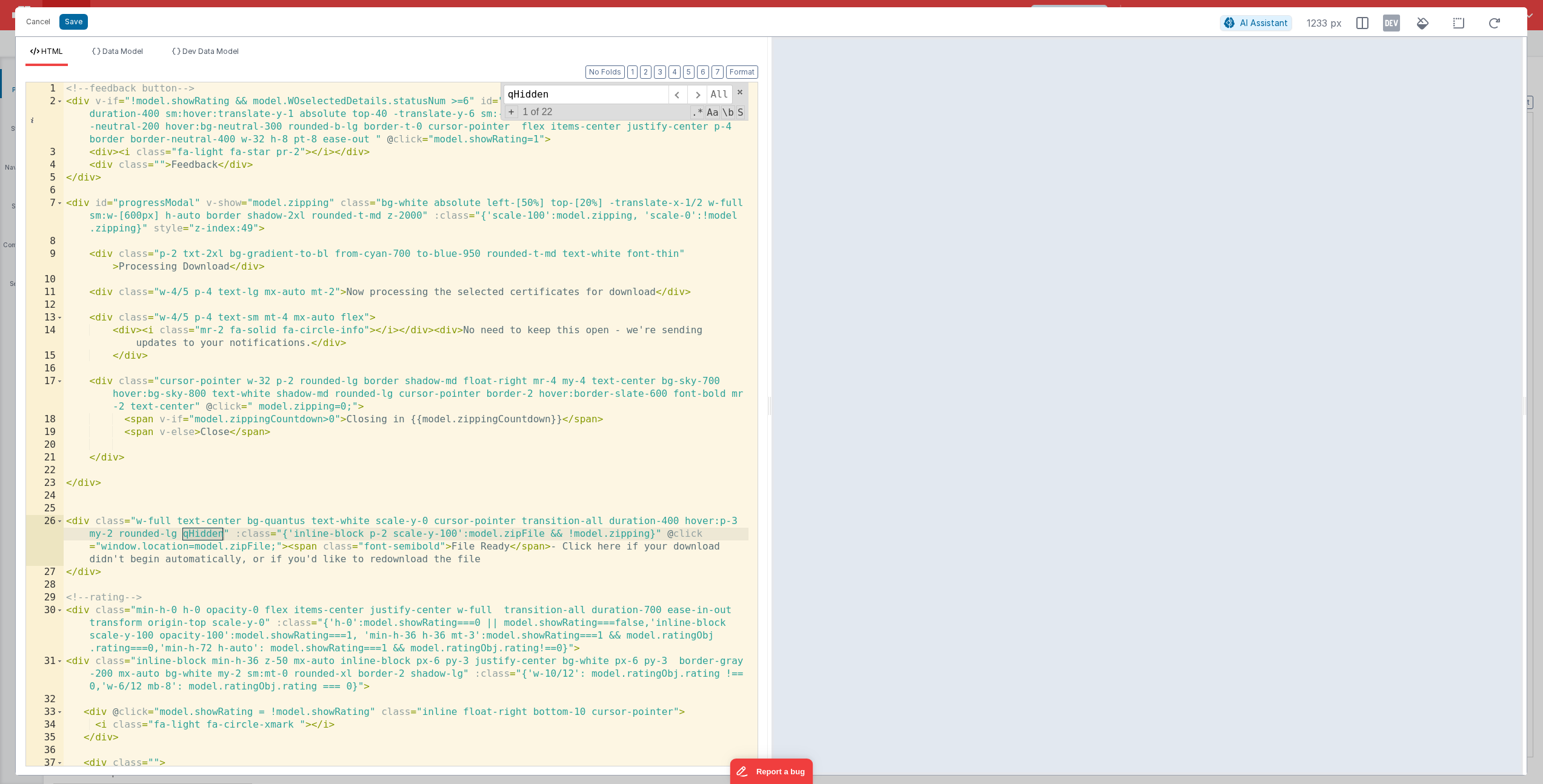
type input "qHidden"
click at [294, 537] on div "<!-- feedback button --> < div v-if = "!model.showRating && model.WOselectedDet…" at bounding box center [406, 436] width 685 height 709
click at [702, 99] on span at bounding box center [697, 94] width 18 height 19
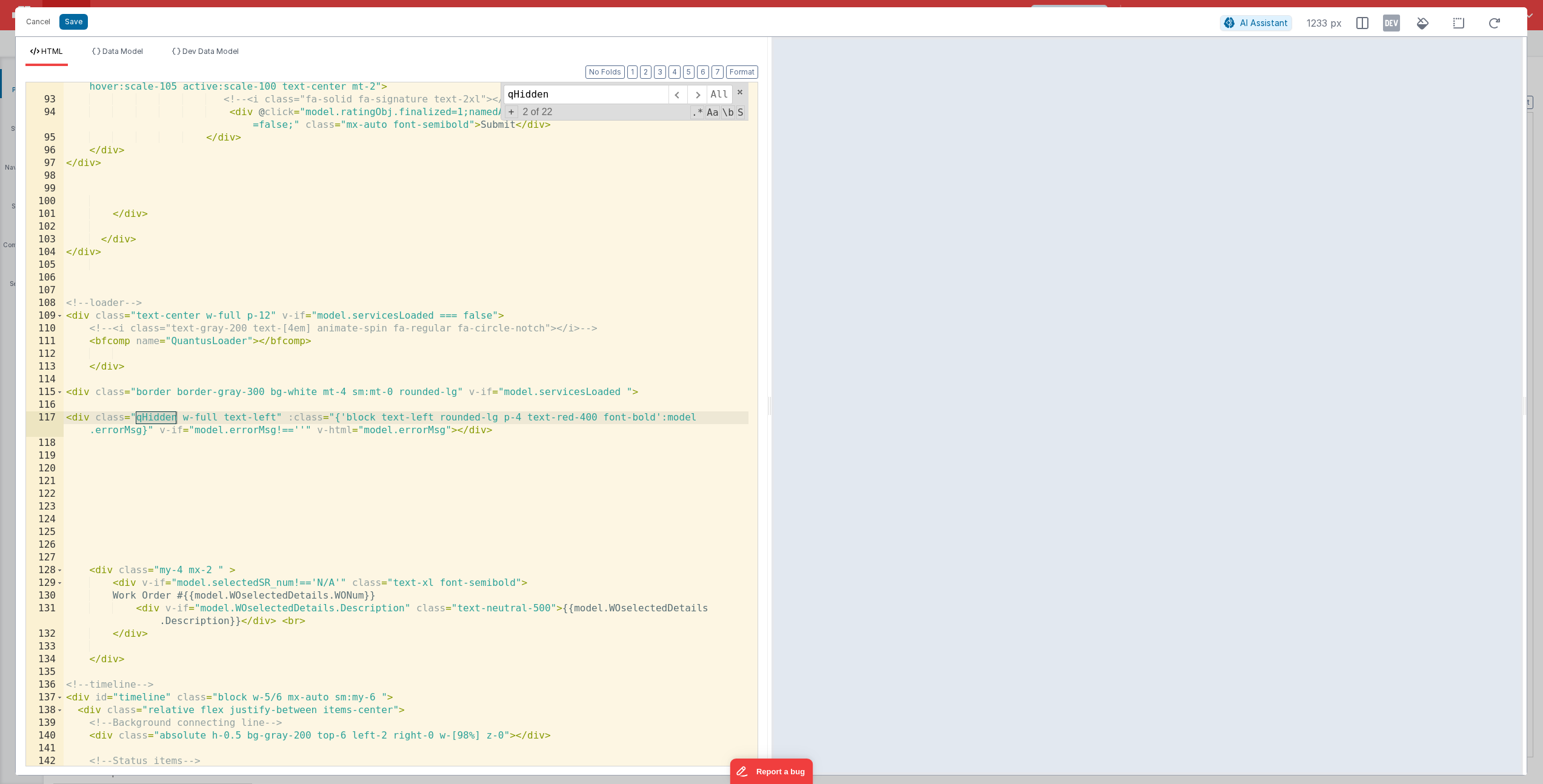
click at [344, 416] on div "< div class = "mx-auto h-8 w-24 font-normal flex justify-center items-center ga…" at bounding box center [406, 422] width 685 height 734
click at [695, 92] on span at bounding box center [697, 94] width 18 height 19
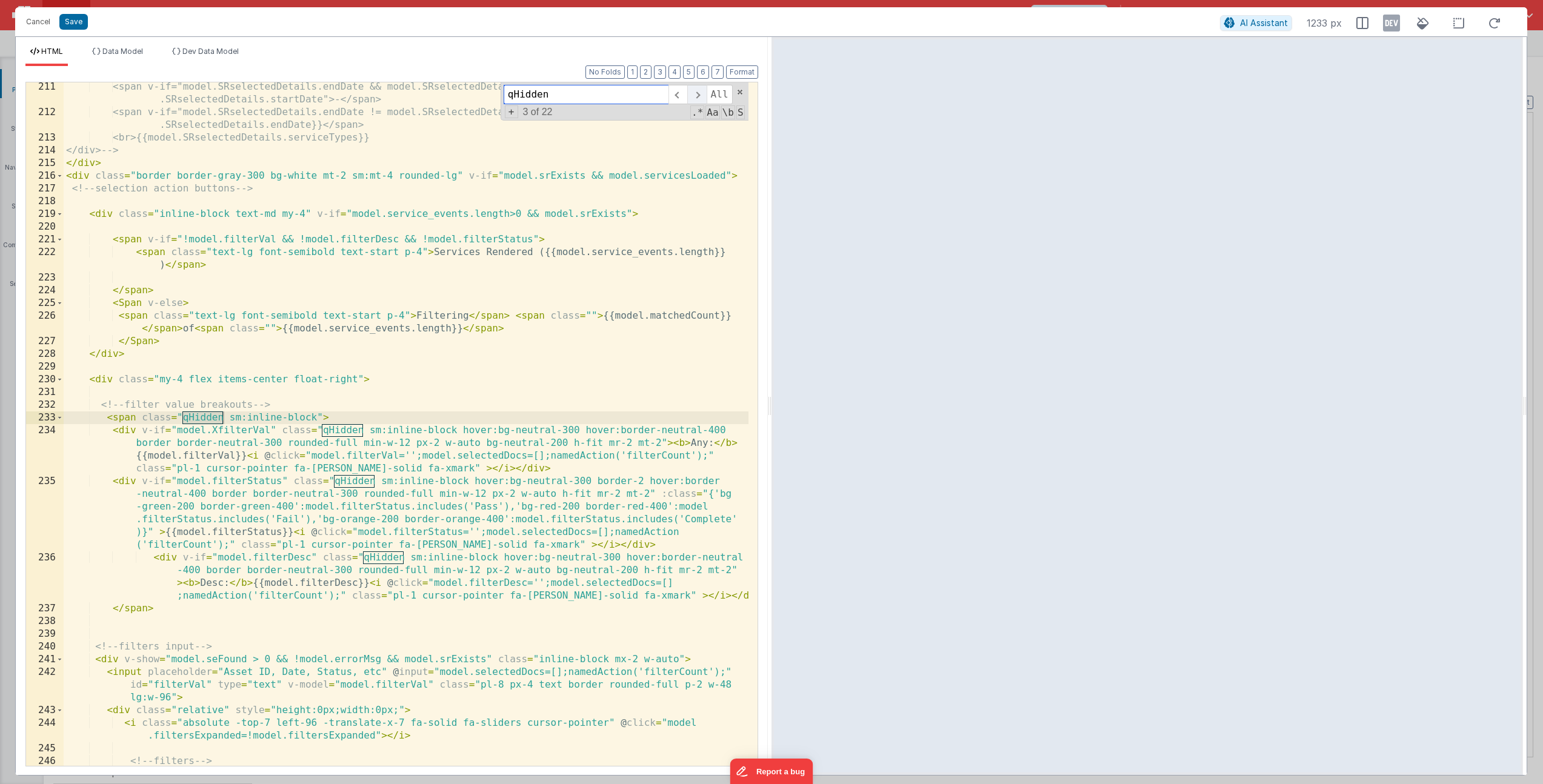
scroll to position [3297, 0]
drag, startPoint x: 249, startPoint y: 418, endPoint x: 299, endPoint y: 405, distance: 51.7
click at [249, 420] on div "<span v-if="model.SRselectedDetails.endDate && model.SRselectedDetails.endDate …" at bounding box center [406, 441] width 685 height 721
click at [697, 101] on span at bounding box center [697, 94] width 18 height 19
click at [386, 431] on div "<span v-if="model.SRselectedDetails.endDate && model.SRselectedDetails.endDate …" at bounding box center [406, 441] width 685 height 721
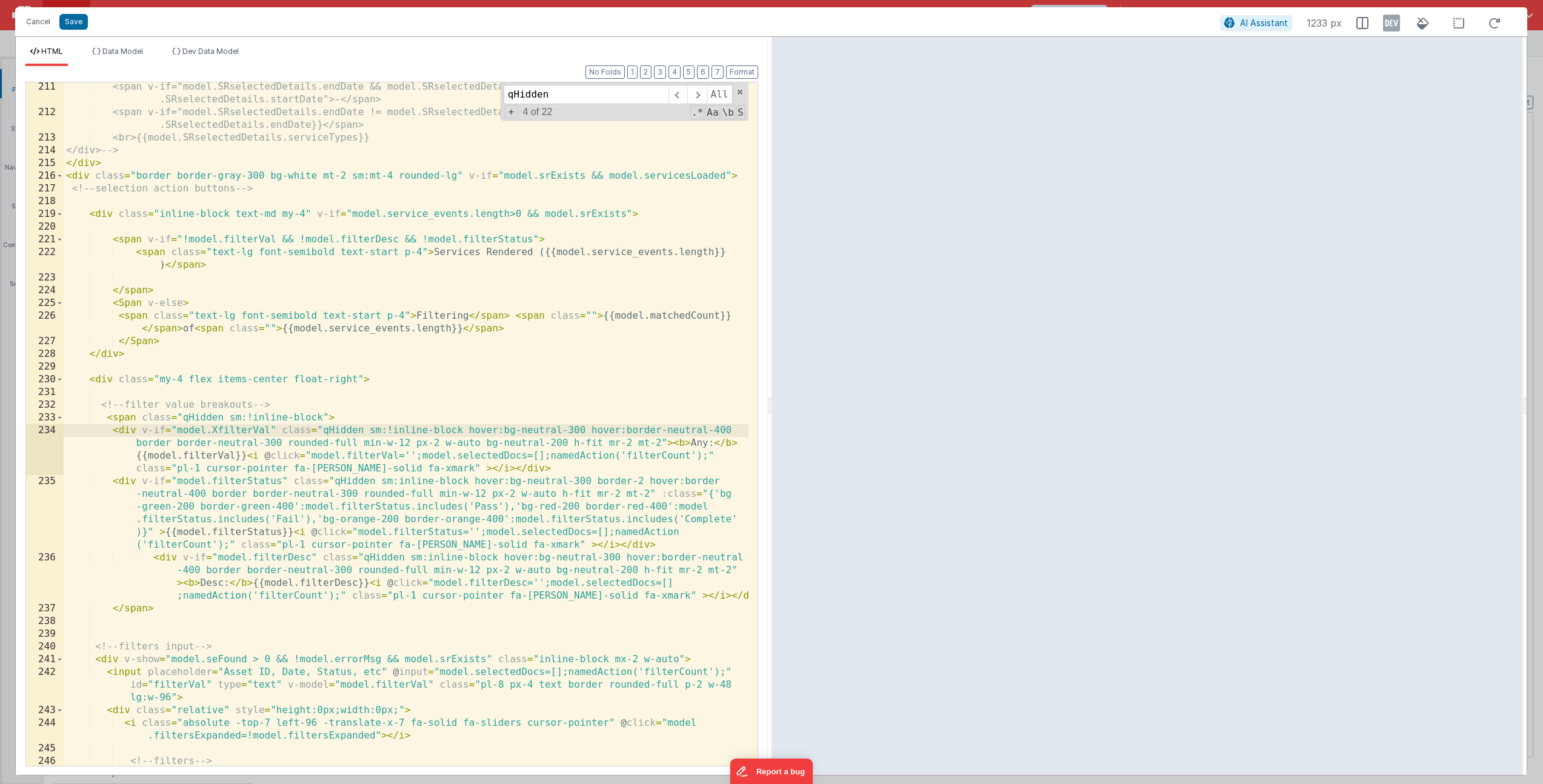
click at [399, 479] on div "<span v-if="model.SRselectedDetails.endDate && model.SRselectedDetails.endDate …" at bounding box center [406, 441] width 685 height 721
click at [428, 557] on div "<span v-if="model.SRselectedDetails.endDate && model.SRselectedDetails.endDate …" at bounding box center [406, 441] width 685 height 721
click at [399, 449] on div "<span v-if="model.SRselectedDetails.endDate && model.SRselectedDetails.endDate …" at bounding box center [406, 441] width 685 height 721
click at [700, 94] on span at bounding box center [697, 94] width 18 height 19
click at [700, 93] on span at bounding box center [697, 94] width 18 height 19
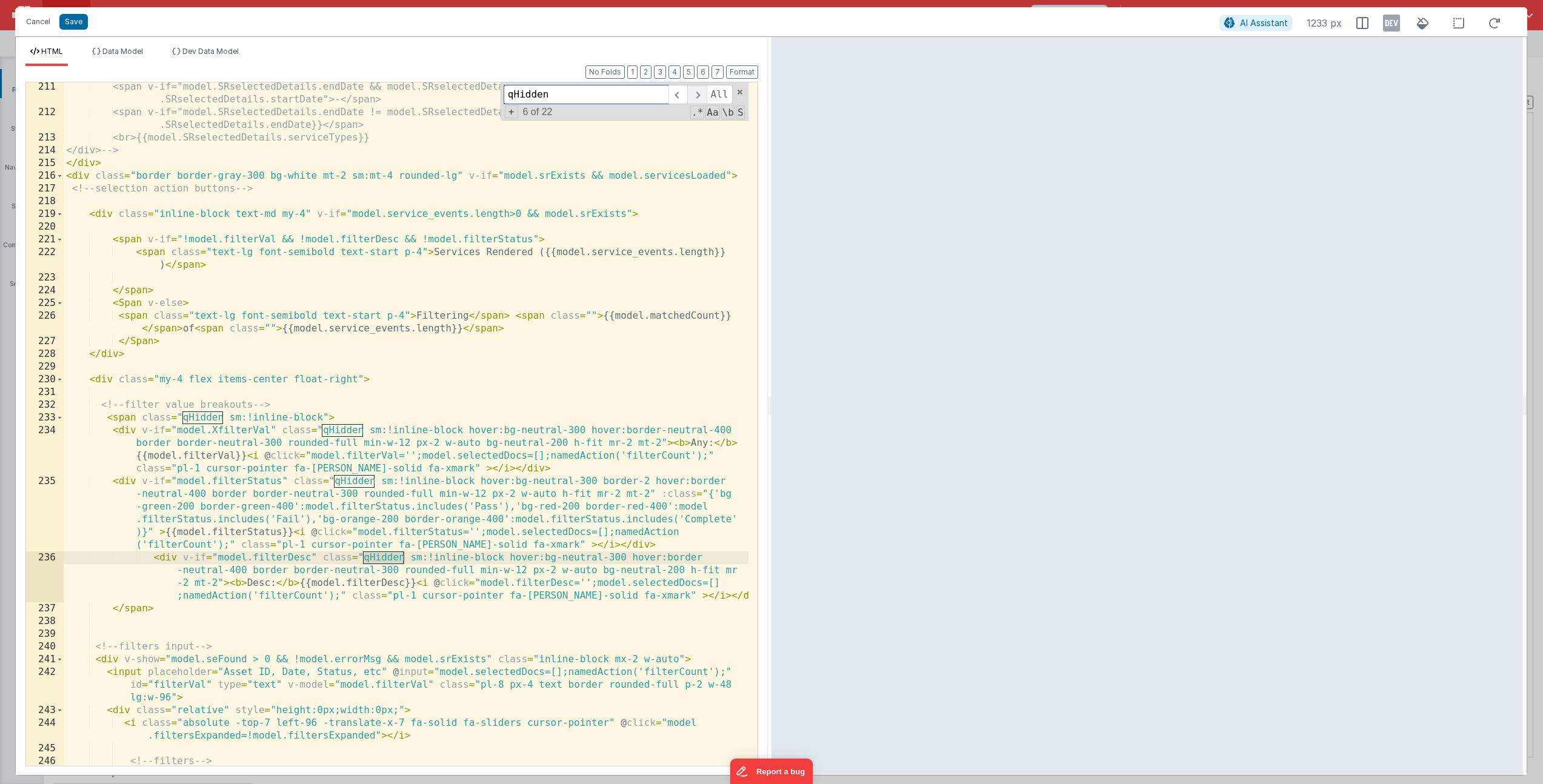
click at [700, 94] on span at bounding box center [697, 94] width 18 height 19
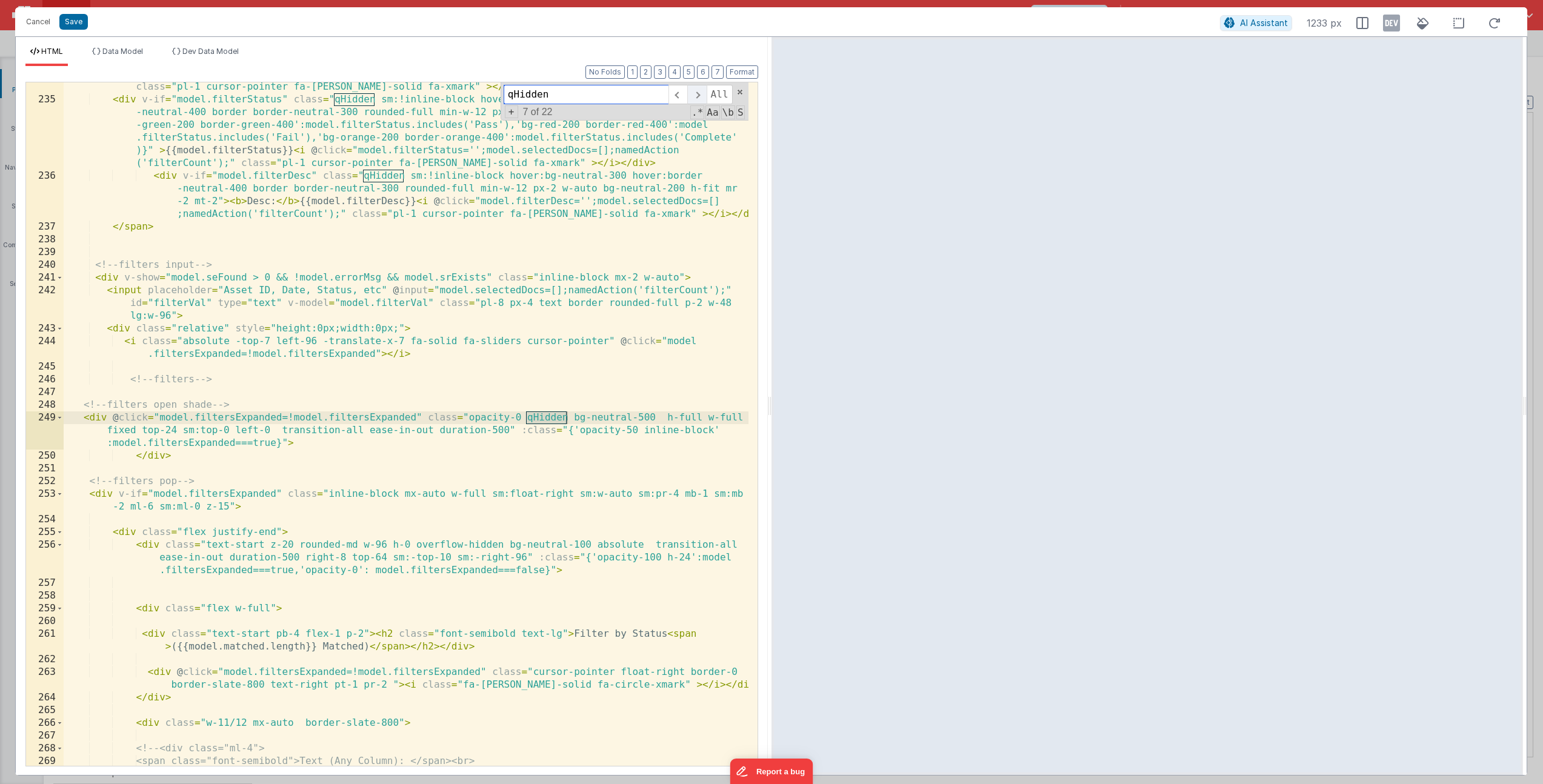
scroll to position [3678, 0]
click at [644, 426] on div "< div v-if = "model.XfilterVal" class = "qHidden sm:!inline-block hover:bg-neut…" at bounding box center [406, 416] width 685 height 747
click at [704, 93] on span at bounding box center [697, 94] width 18 height 19
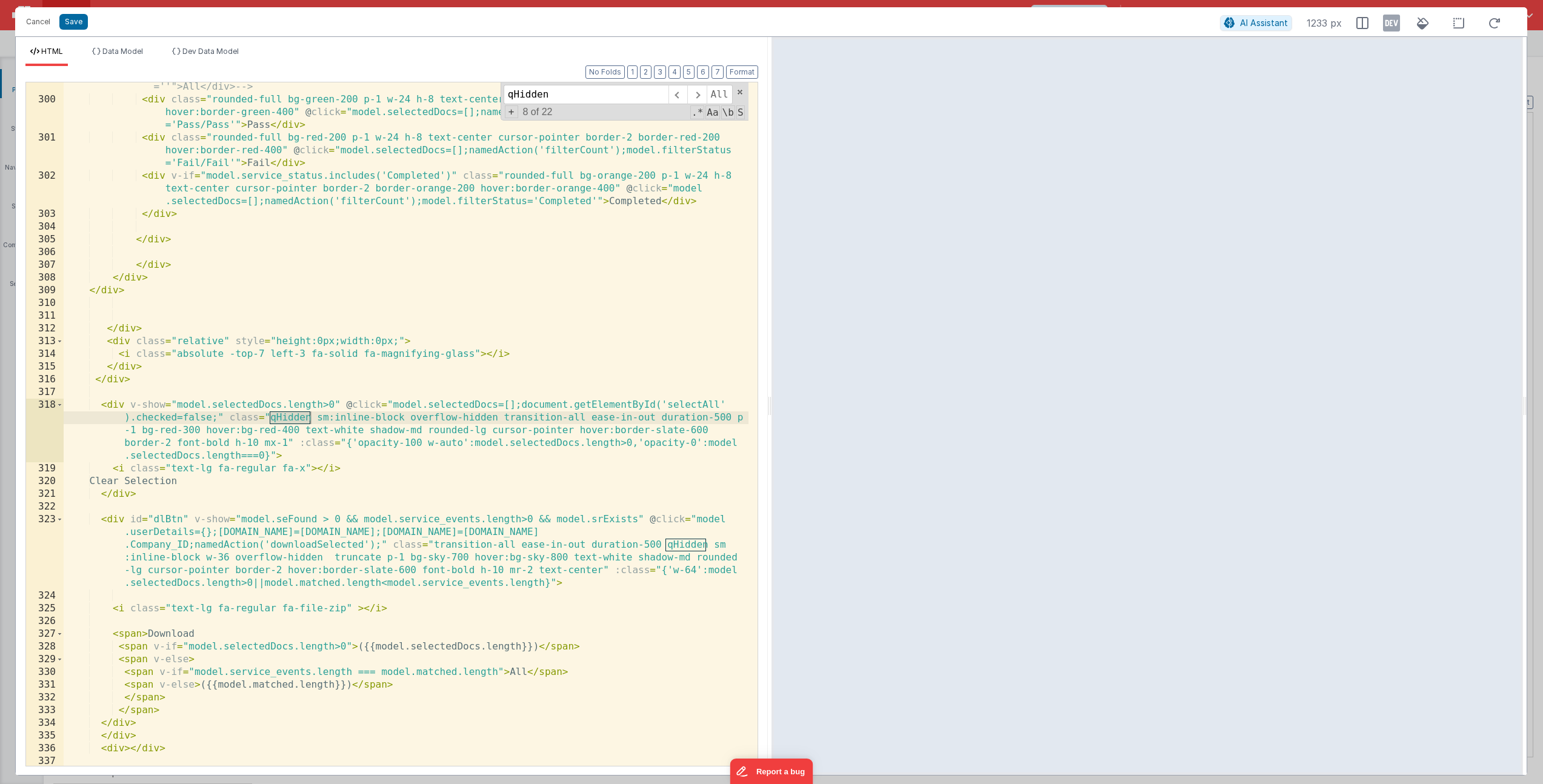
click at [331, 419] on div "<!-- <div class="rounded-full bg-white p-1 w-24 h-8 text-center cursor-pointer …" at bounding box center [406, 422] width 685 height 734
click at [698, 89] on span at bounding box center [697, 94] width 18 height 19
click at [132, 556] on div "<!-- <div class="rounded-full bg-white p-1 w-24 h-8 text-center cursor-pointer …" at bounding box center [406, 422] width 685 height 734
click at [693, 89] on span at bounding box center [697, 94] width 18 height 19
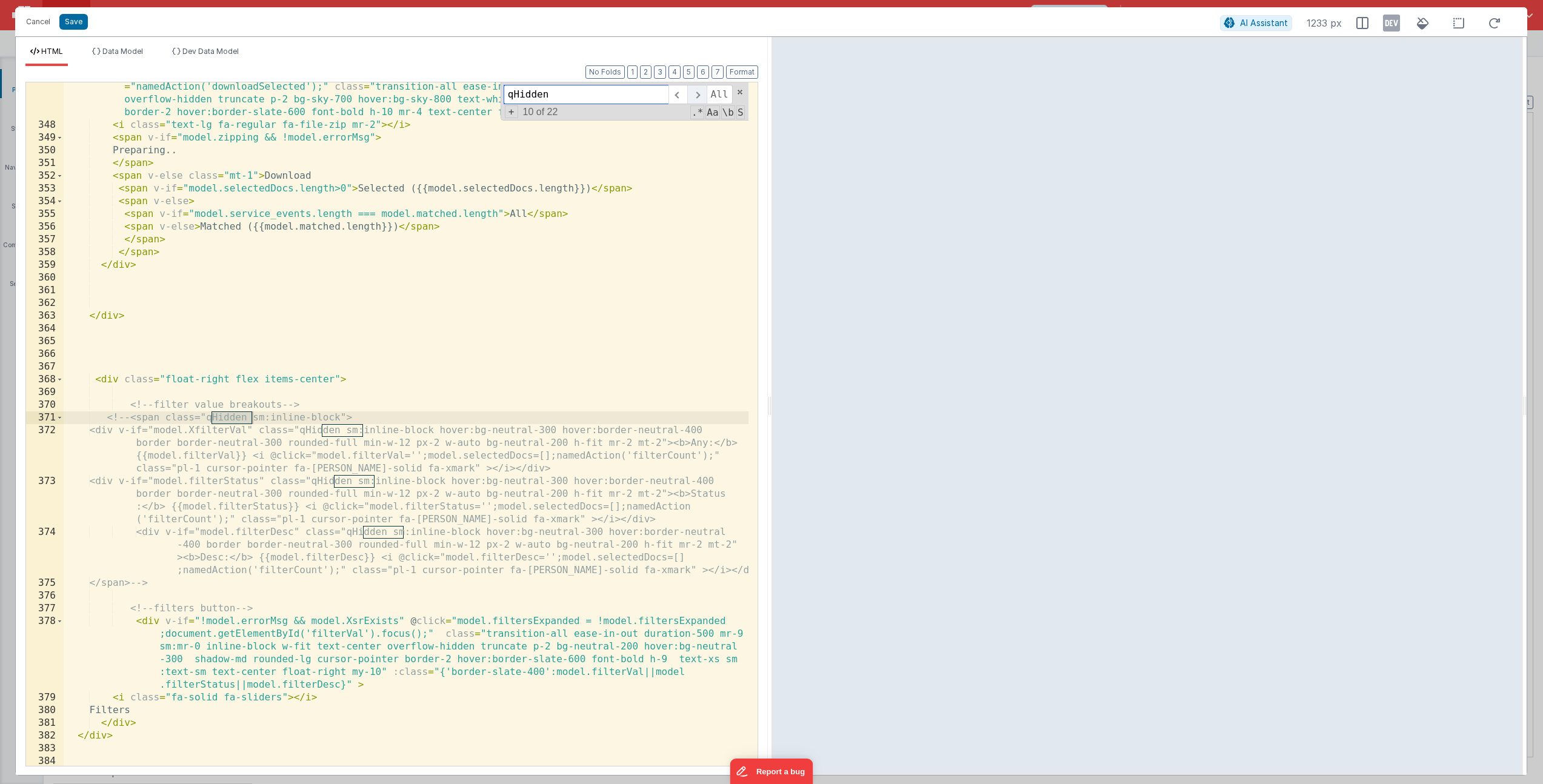
click at [693, 89] on span at bounding box center [697, 94] width 18 height 19
click at [693, 89] on span at bounding box center [697, 94] width 18 height 19
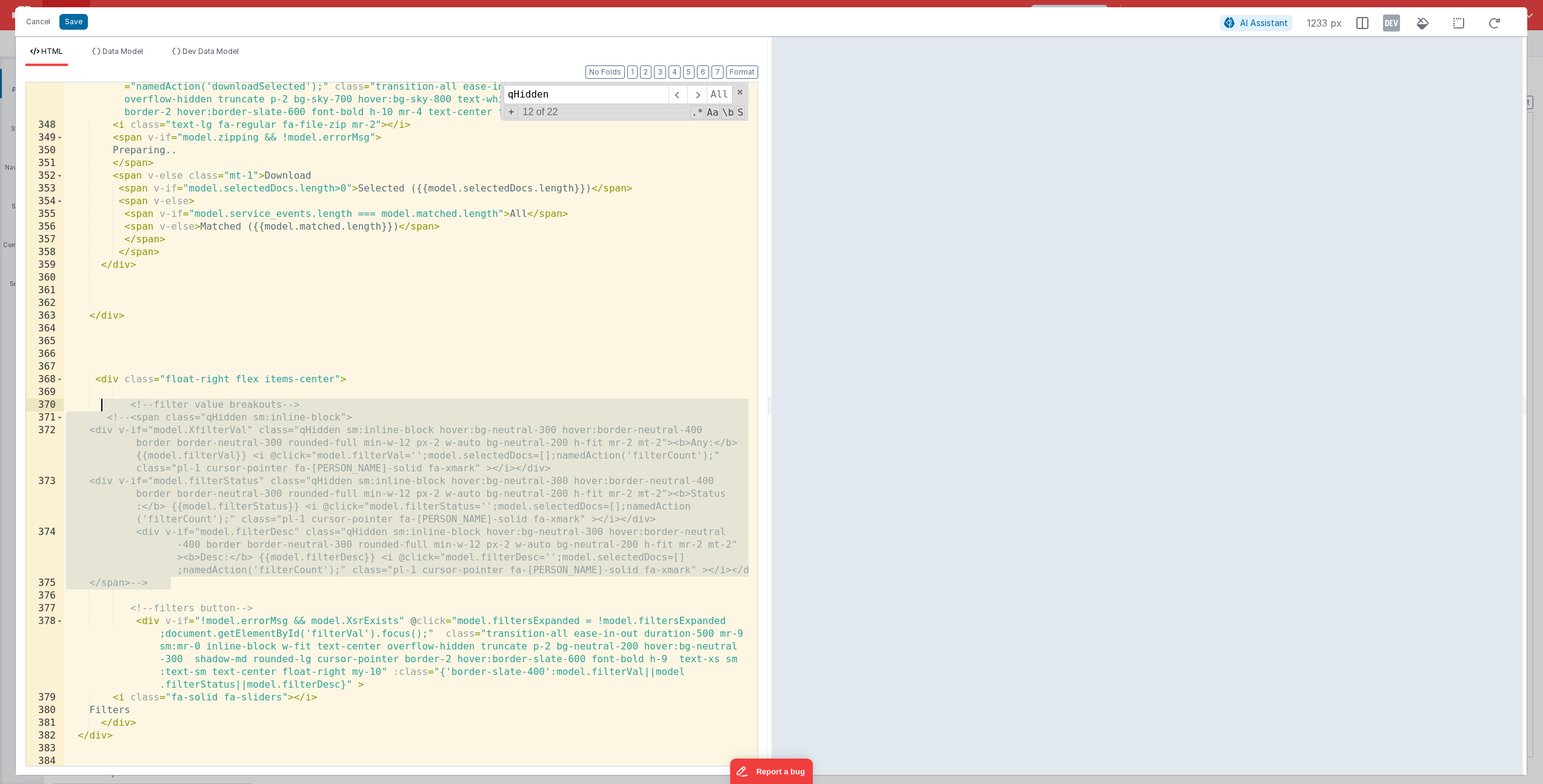
drag, startPoint x: 236, startPoint y: 582, endPoint x: 100, endPoint y: 406, distance: 222.4
click at [100, 405] on div "< div id = "dlBtnMobile" v-if = "model.seFound > 1 && model.service_events.leng…" at bounding box center [406, 442] width 685 height 747
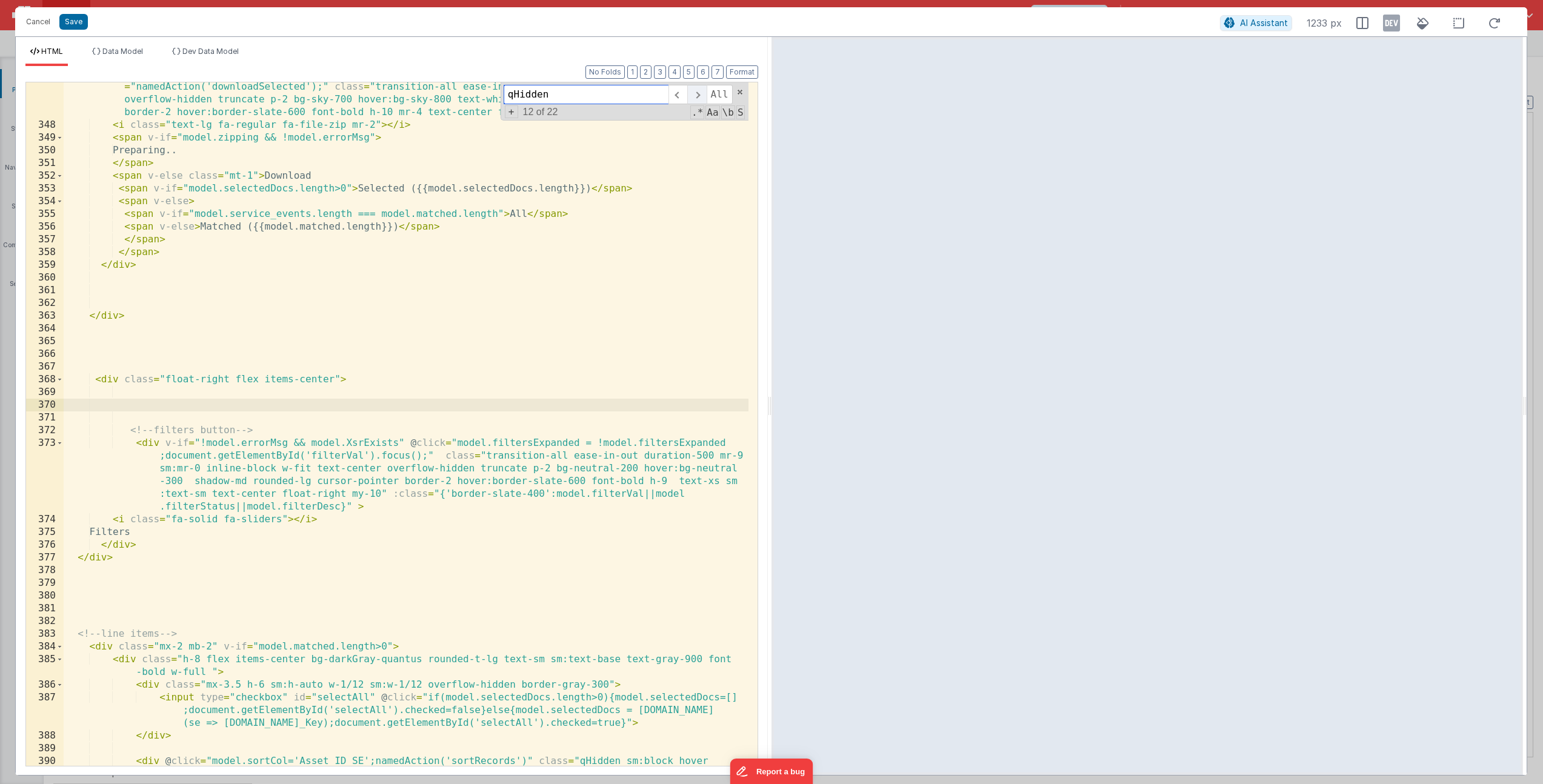
click at [702, 91] on span at bounding box center [697, 94] width 18 height 19
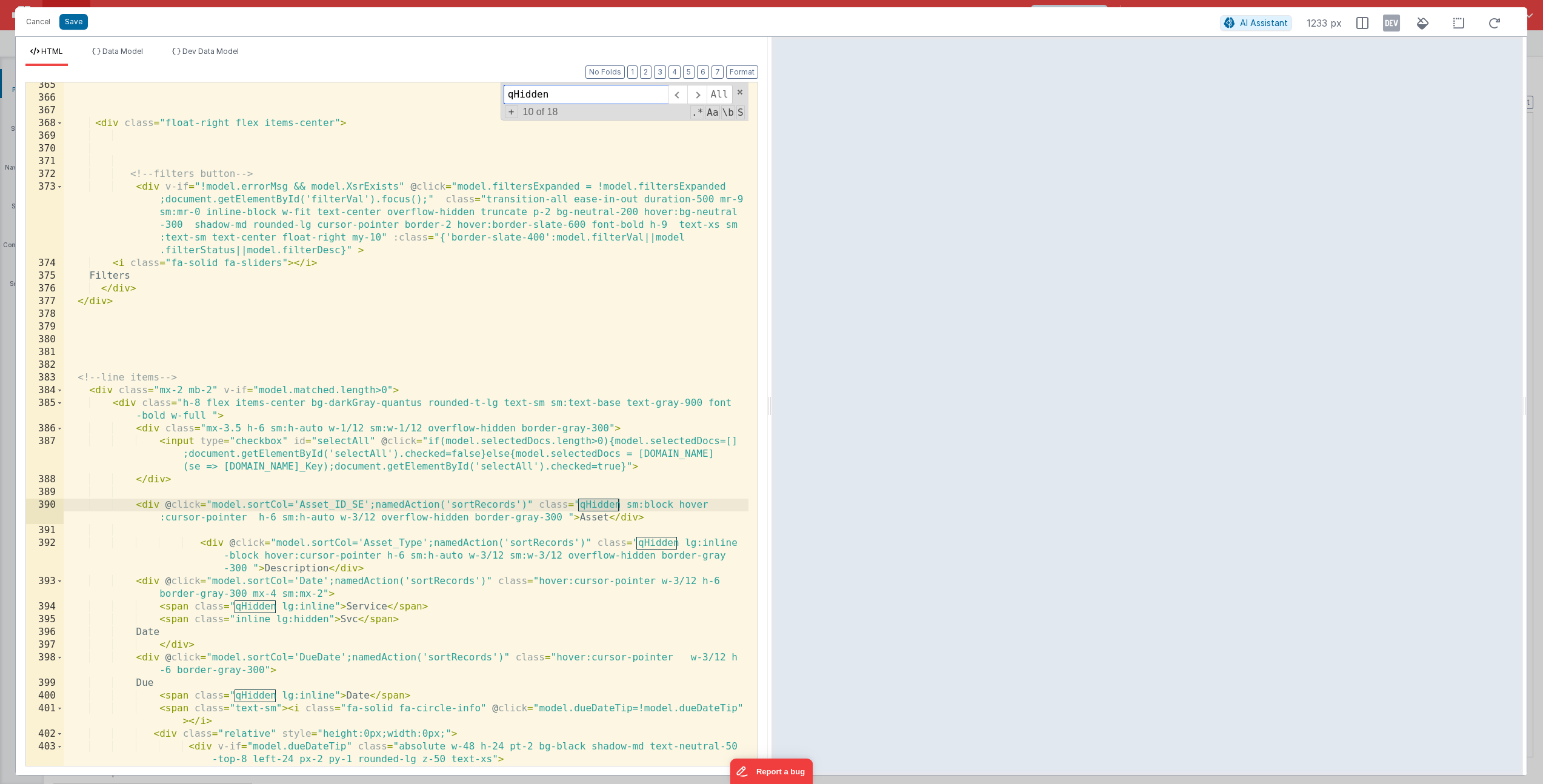
scroll to position [5970, 0]
click at [645, 505] on div "< div class = "float-right flex items-center" > <!-- filters button --> < div v…" at bounding box center [406, 433] width 685 height 709
click at [702, 549] on div "< div class = "float-right flex items-center" > <!-- filters button --> < div v…" at bounding box center [406, 433] width 685 height 709
click at [700, 95] on span at bounding box center [697, 94] width 18 height 19
click at [300, 603] on div "< div class = "float-right flex items-center" > <!-- filters button --> < div v…" at bounding box center [406, 433] width 685 height 709
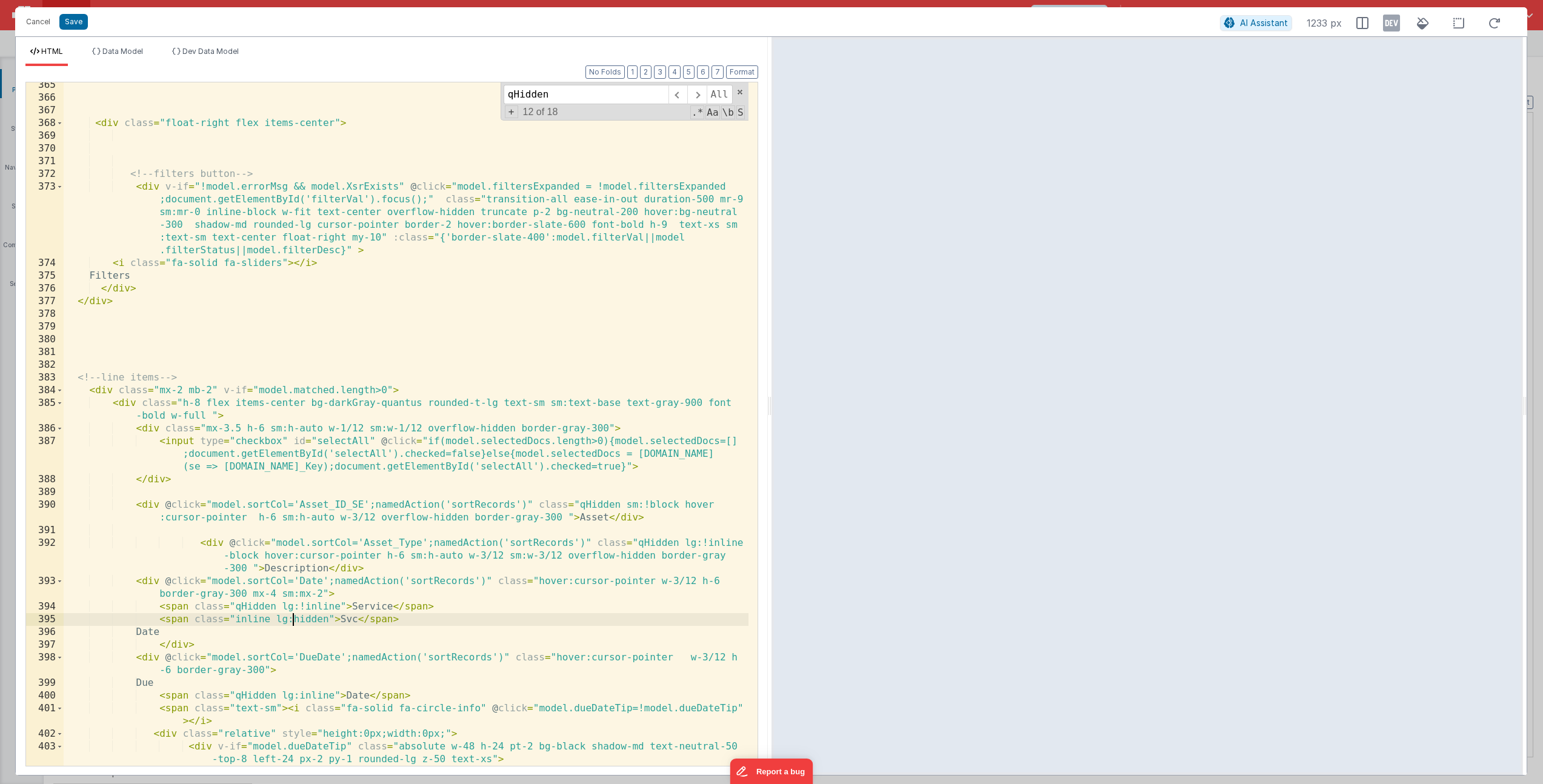
click at [293, 619] on div "< div class = "float-right flex items-center" > <!-- filters button --> < div v…" at bounding box center [406, 433] width 685 height 709
click at [704, 93] on span at bounding box center [697, 94] width 18 height 19
click at [299, 695] on div "< div class = "float-right flex items-center" > <!-- filters button --> < div v…" at bounding box center [406, 433] width 685 height 709
click at [704, 90] on span at bounding box center [697, 94] width 18 height 19
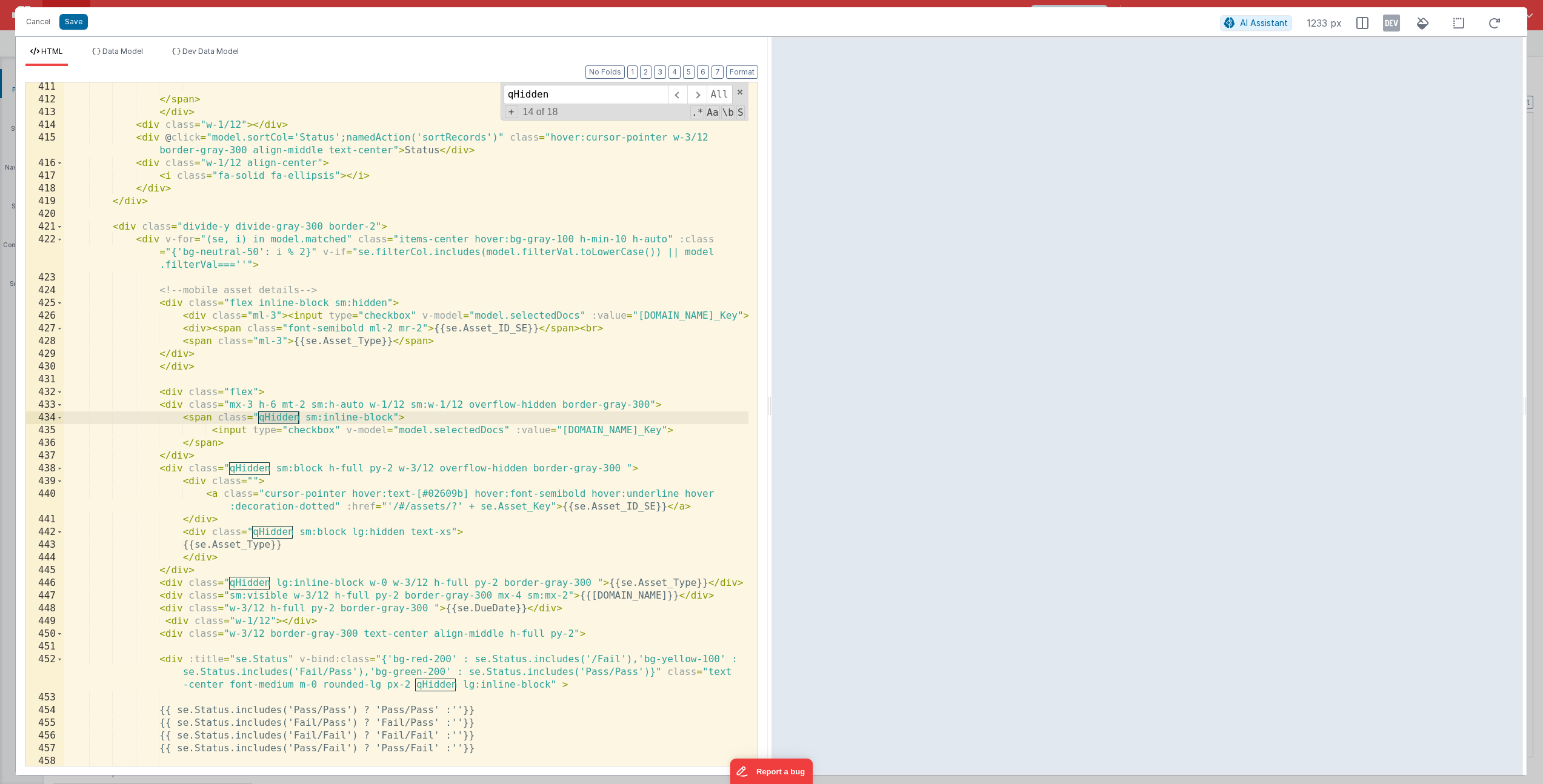
drag, startPoint x: 317, startPoint y: 414, endPoint x: 318, endPoint y: 460, distance: 46.0
click at [317, 414] on div "</ span > </ div > < div class = "w-1/12" > </ div > < div @ click = "model.sor…" at bounding box center [406, 434] width 685 height 709
click at [323, 420] on div "</ span > </ div > < div class = "w-1/12" > </ div > < div @ click = "model.sor…" at bounding box center [406, 434] width 685 height 709
click at [293, 469] on div "</ span > </ div > < div class = "w-1/12" > </ div > < div @ click = "model.sor…" at bounding box center [406, 434] width 685 height 709
click at [695, 98] on span at bounding box center [697, 94] width 18 height 19
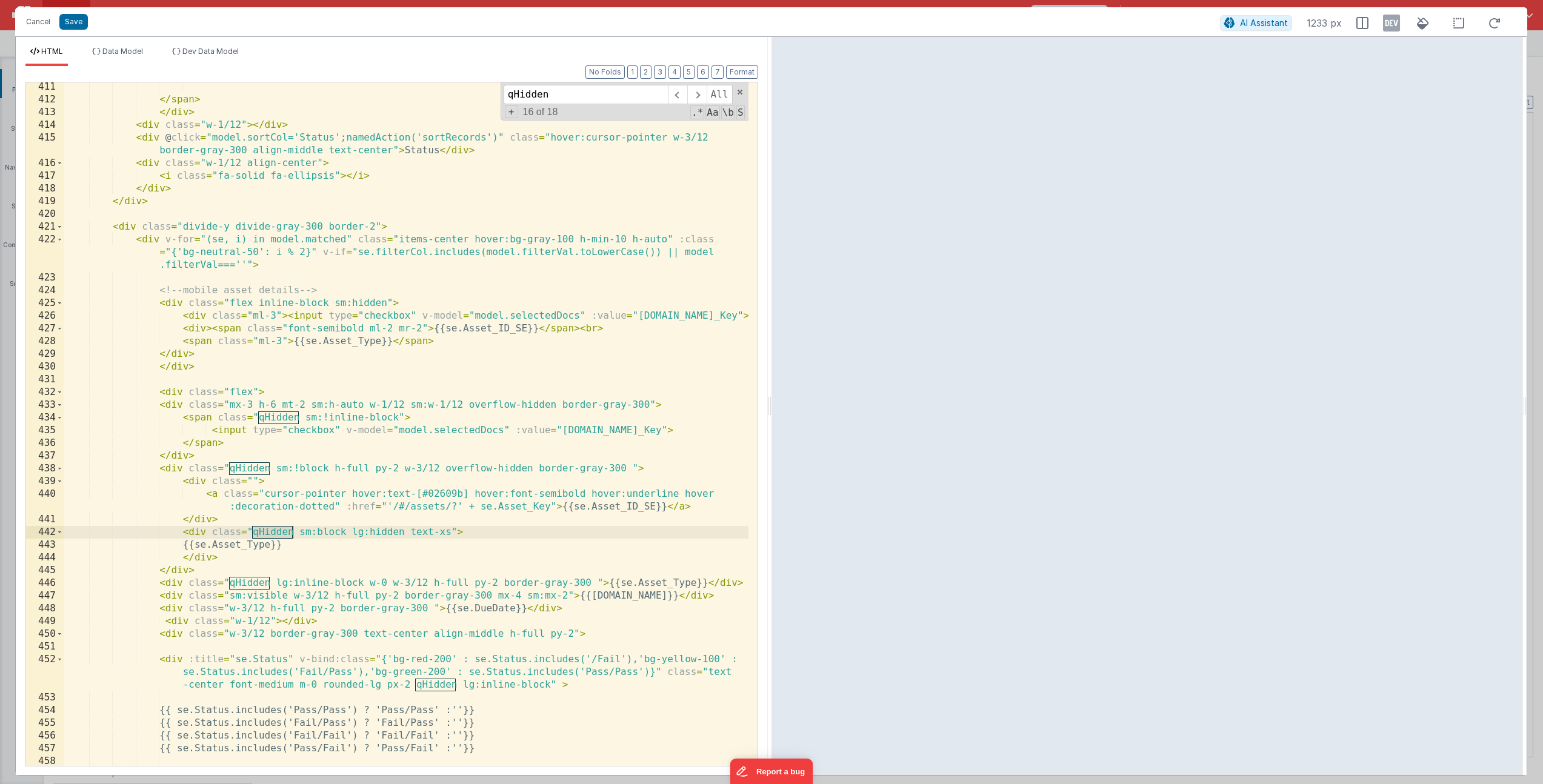
click at [318, 532] on div "</ span > </ div > < div class = "w-1/12" > </ div > < div @ click = "model.sor…" at bounding box center [406, 434] width 685 height 709
click at [707, 97] on span "All" at bounding box center [720, 94] width 26 height 19
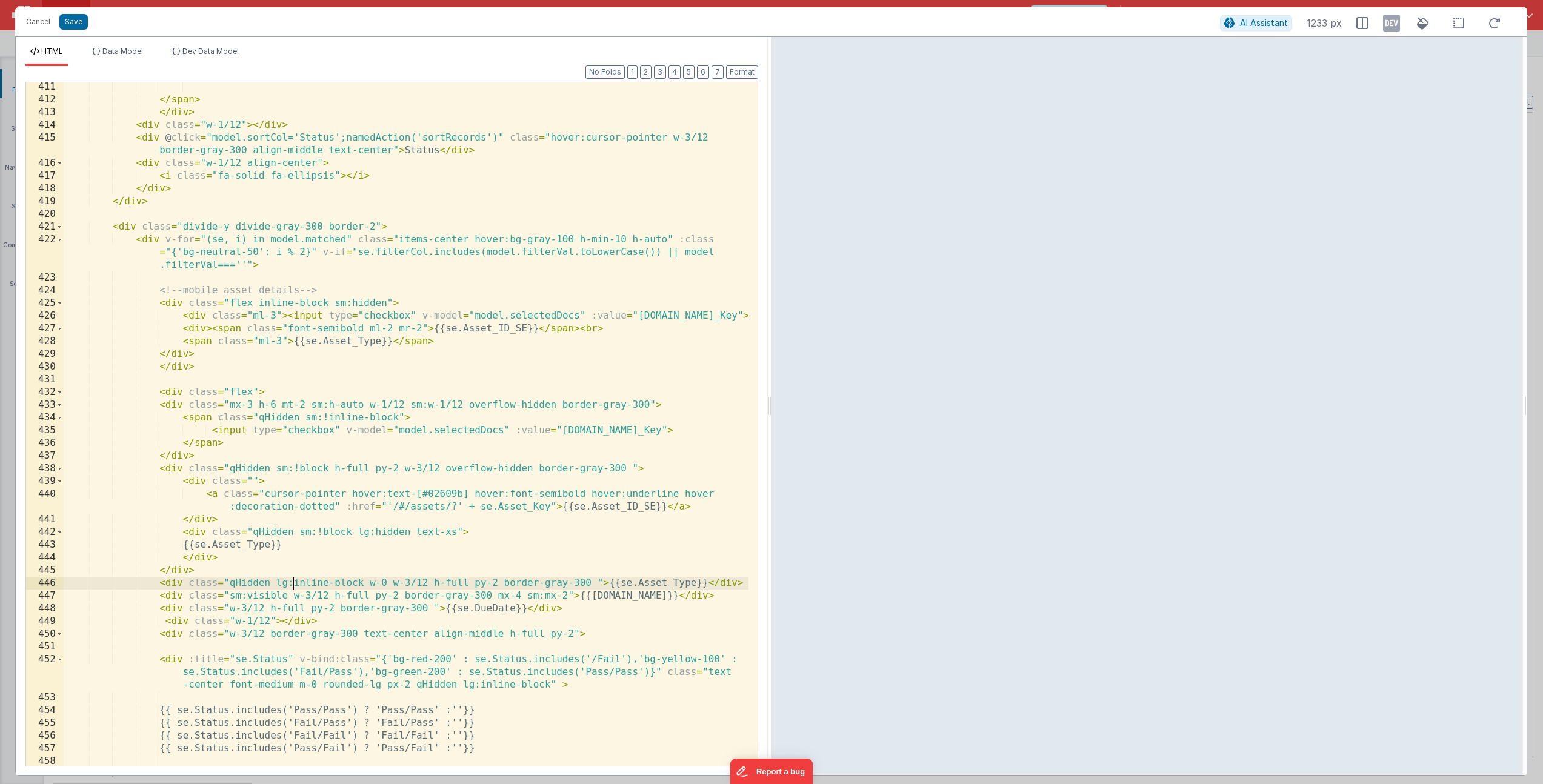
drag, startPoint x: 293, startPoint y: 582, endPoint x: 287, endPoint y: 591, distance: 10.8
click at [293, 582] on div "</ span > </ div > < div class = "w-1/12" > </ div > < div @ click = "model.sor…" at bounding box center [406, 434] width 685 height 709
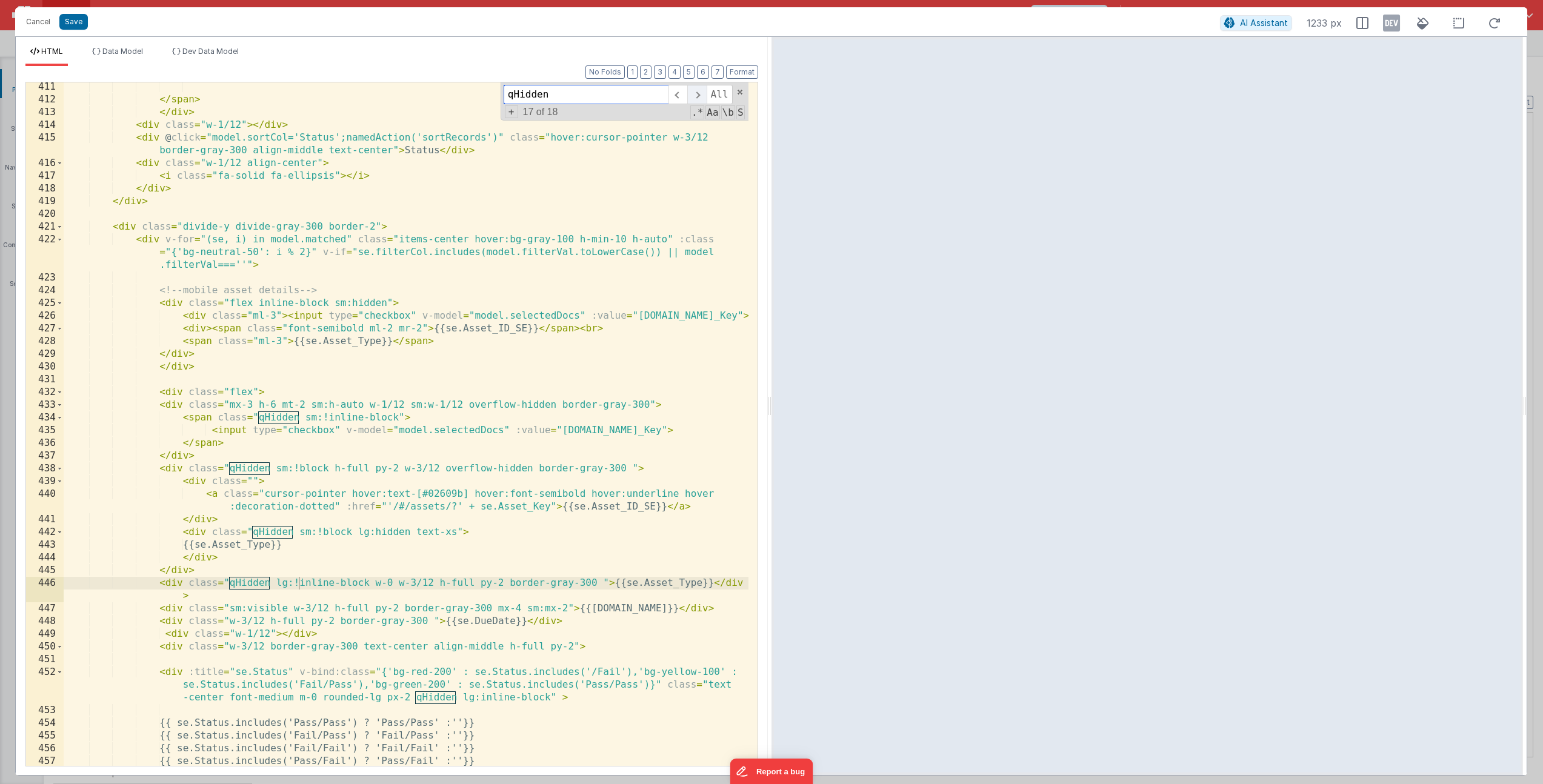
click at [691, 98] on span at bounding box center [697, 94] width 18 height 19
click at [482, 696] on div "</ span > </ div > < div class = "w-1/12" > </ div > < div @ click = "model.sor…" at bounding box center [406, 434] width 685 height 709
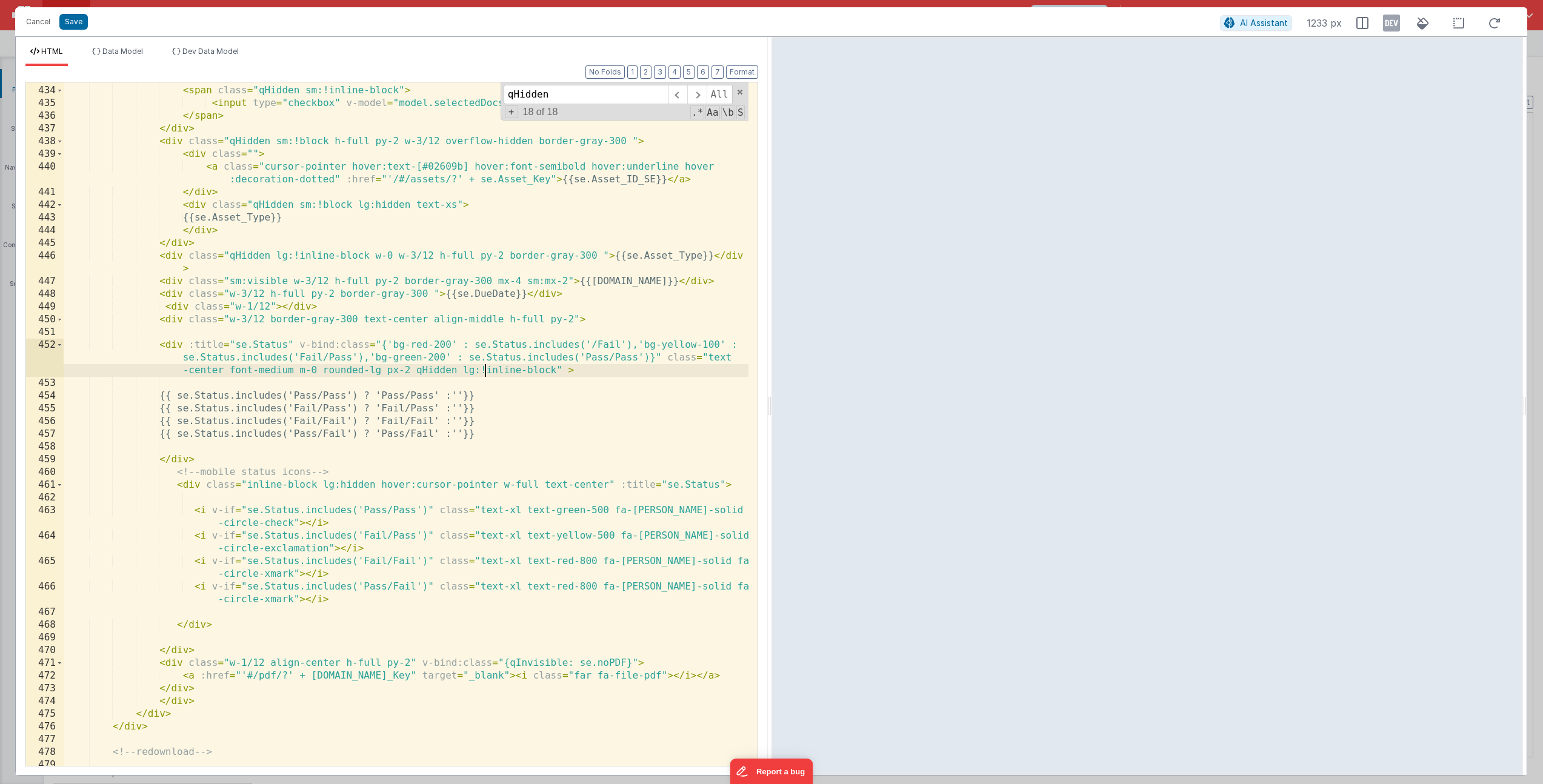
scroll to position [7255, 0]
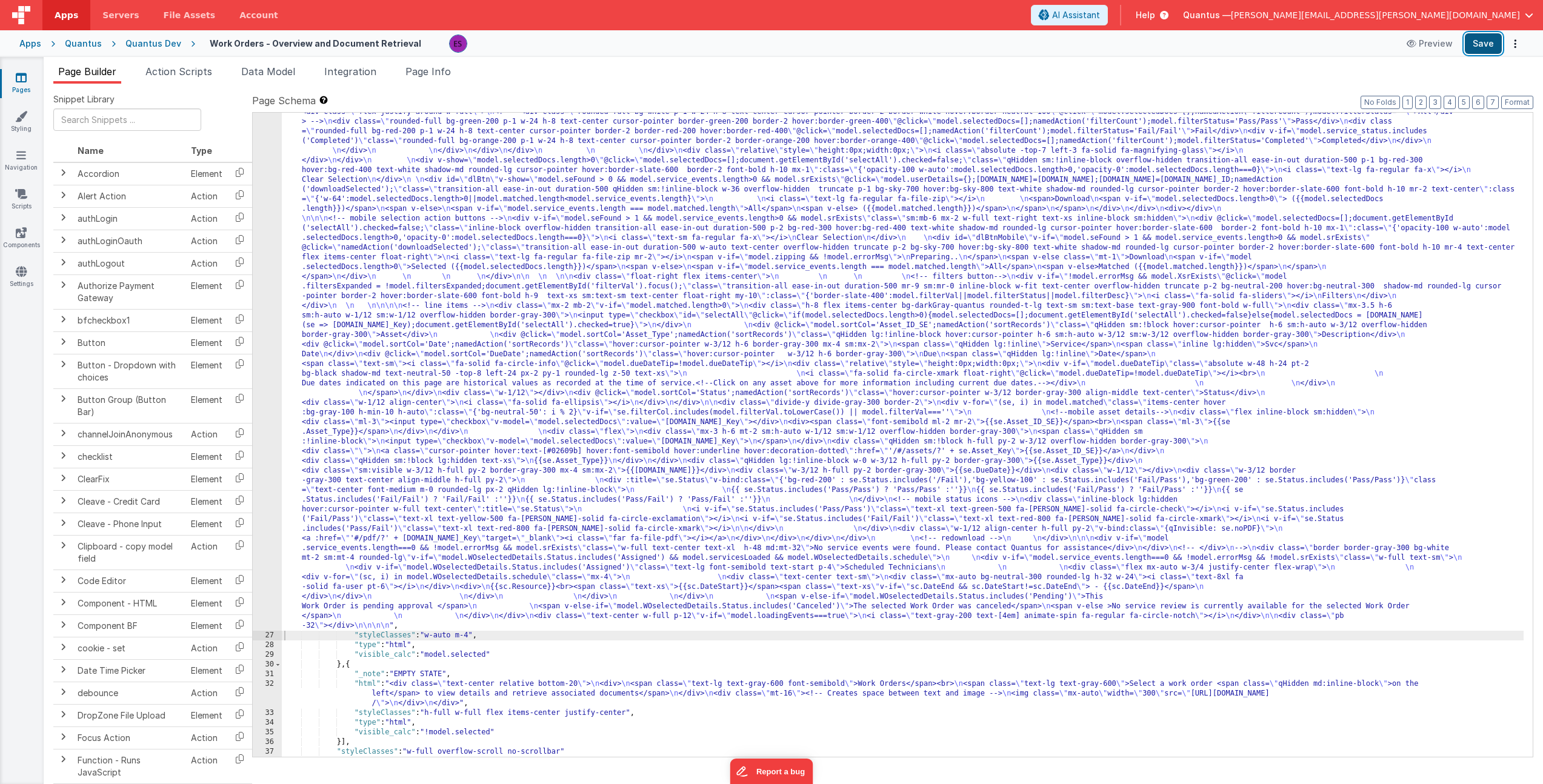
click at [1168, 42] on button "Save" at bounding box center [1484, 43] width 37 height 20
click at [326, 251] on div ""html" : "<!--feedback button--> \n <div v-if= \" !model.showRating && model.WO…" at bounding box center [903, 351] width 1242 height 1865
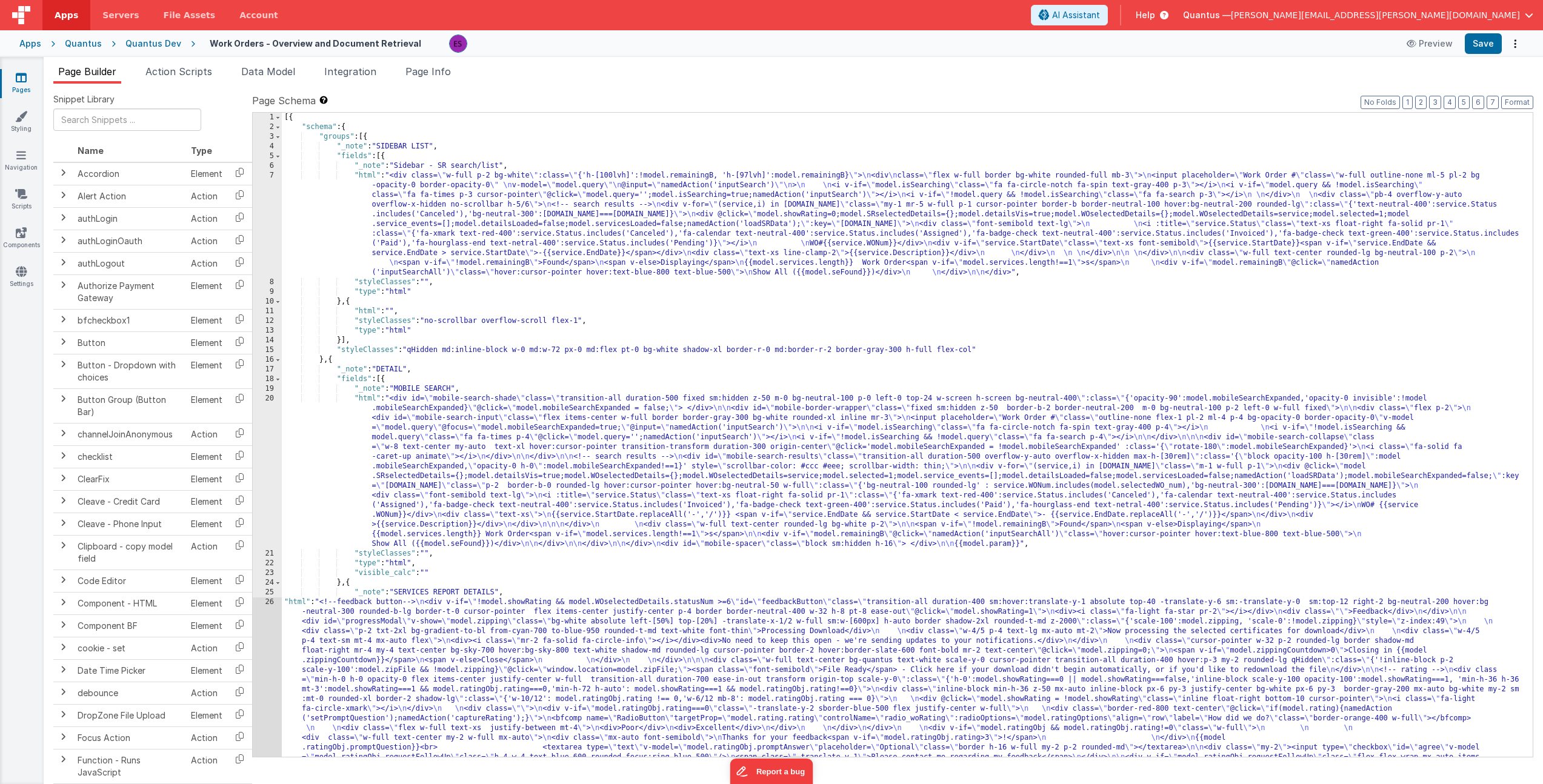
scroll to position [0, 0]
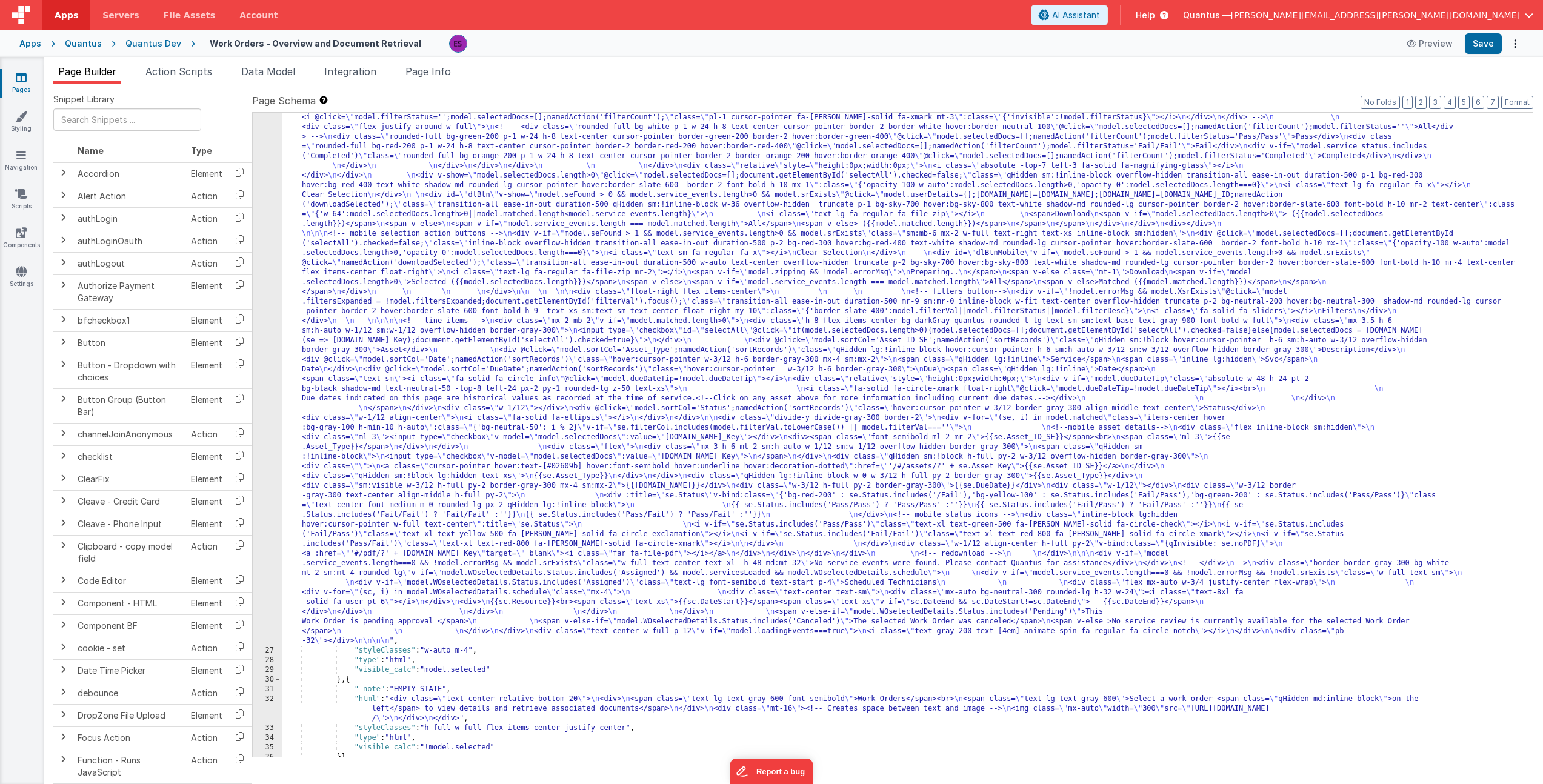
scroll to position [1207, 0]
